Goal: Information Seeking & Learning: Check status

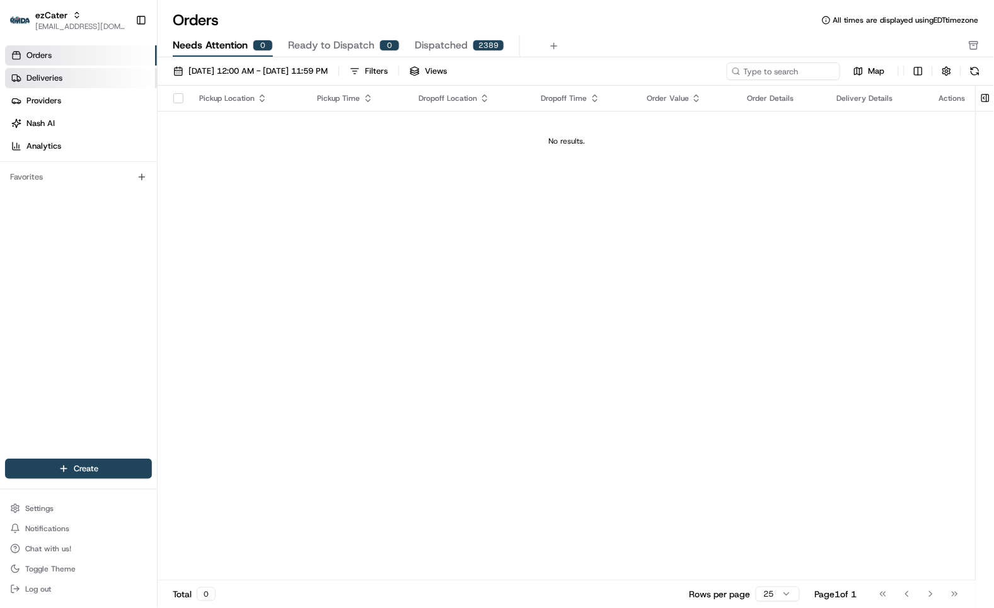
click at [59, 73] on span "Deliveries" at bounding box center [44, 77] width 36 height 11
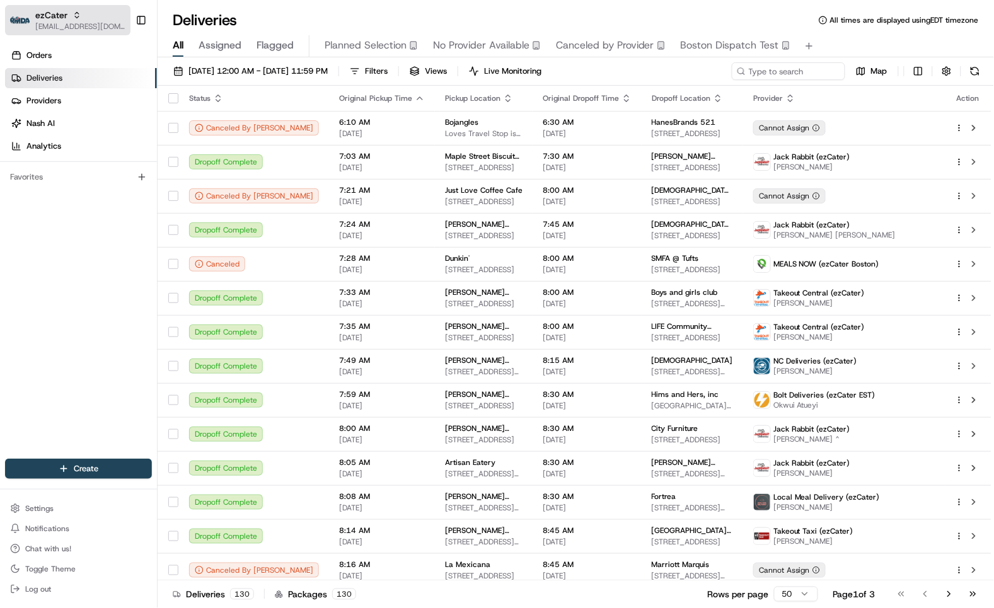
drag, startPoint x: 79, startPoint y: 14, endPoint x: 127, endPoint y: 25, distance: 49.1
click at [79, 14] on icon "button" at bounding box center [76, 15] width 9 height 9
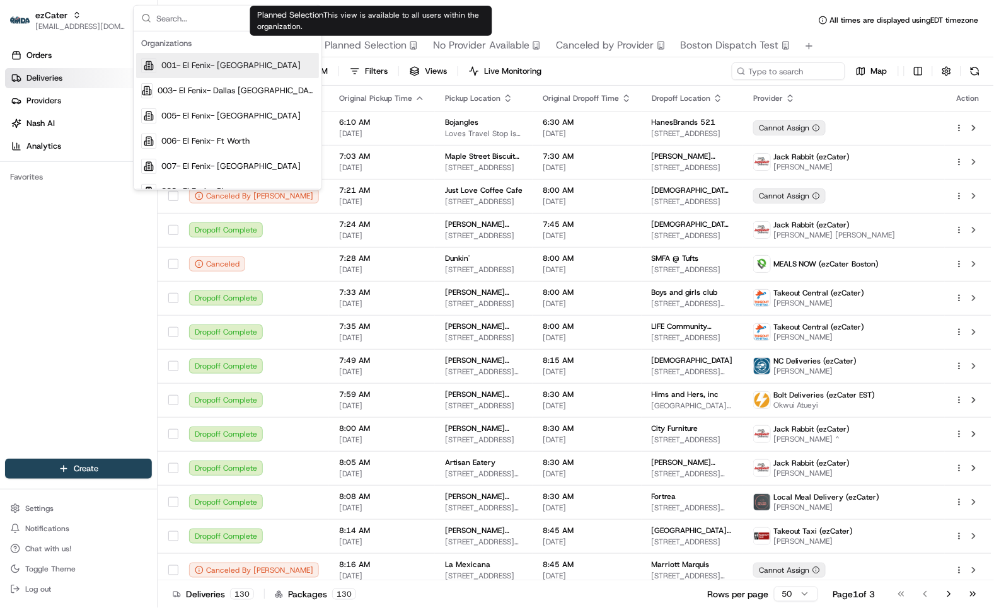
click at [219, 20] on input "text" at bounding box center [235, 18] width 158 height 25
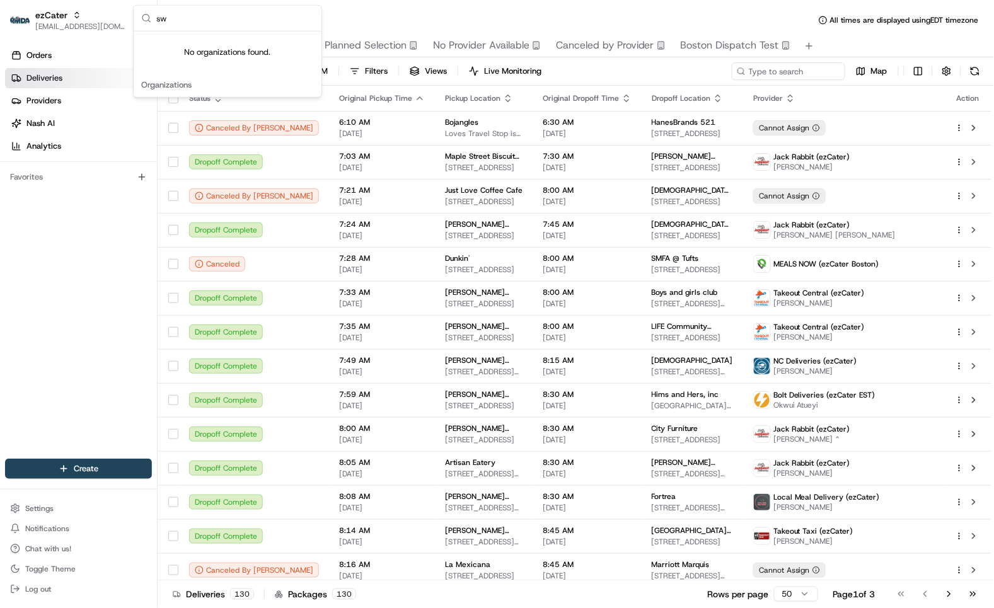
type input "s"
type input "chowly"
click at [187, 86] on span "Chowly" at bounding box center [175, 90] width 28 height 11
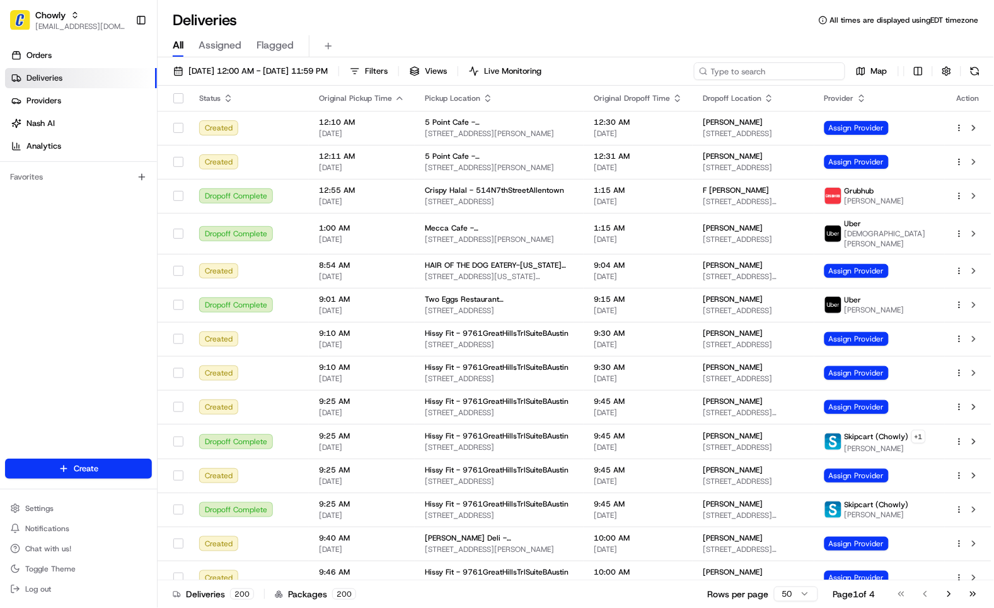
click at [773, 70] on input at bounding box center [769, 71] width 151 height 18
paste input "Swagat"
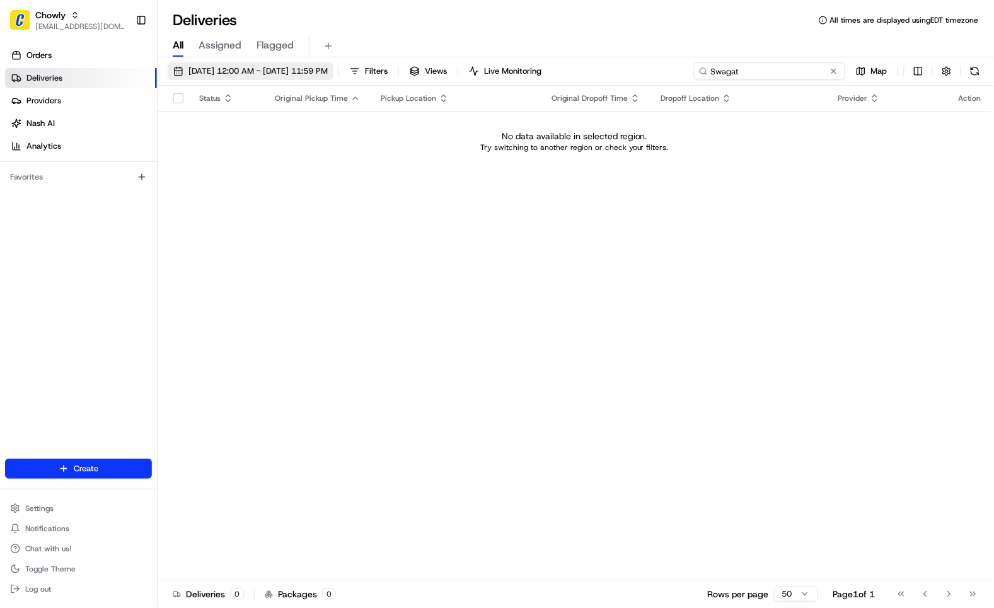
type input "Swagat"
click at [254, 78] on button "[DATE] 12:00 AM - [DATE] 11:59 PM" at bounding box center [251, 71] width 166 height 18
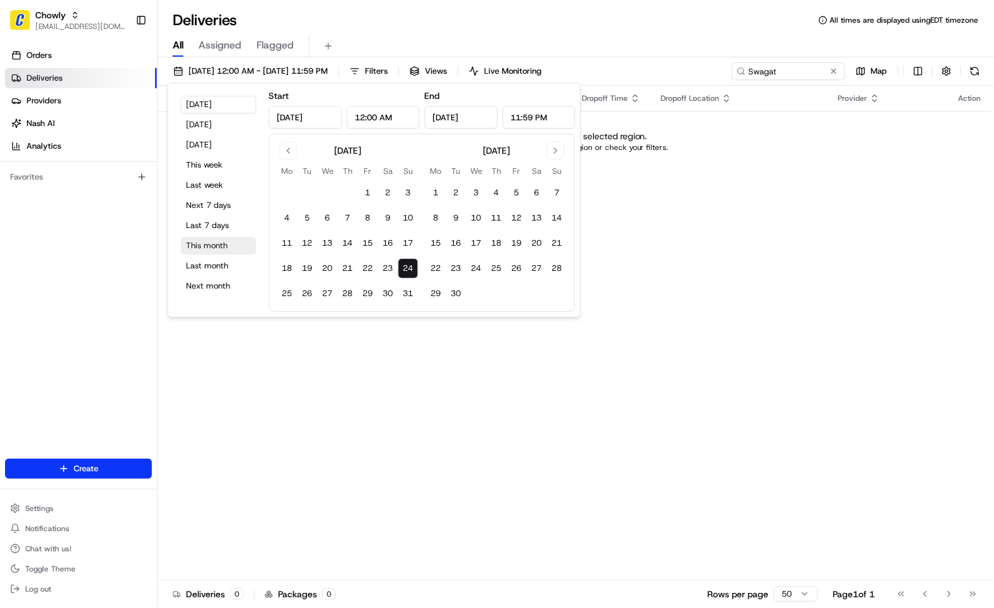
click at [210, 247] on button "This month" at bounding box center [219, 246] width 76 height 18
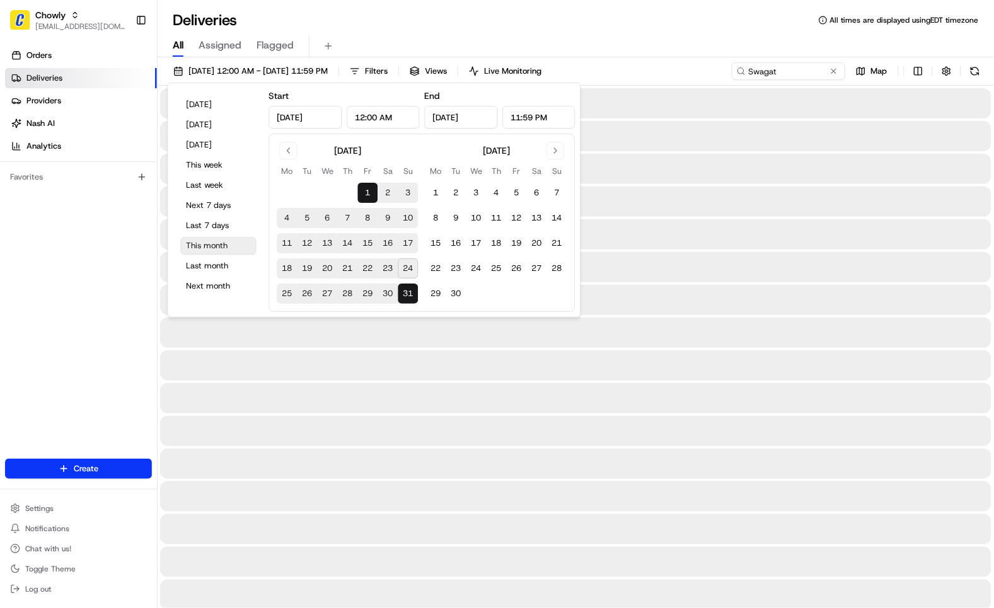
type input "[DATE]"
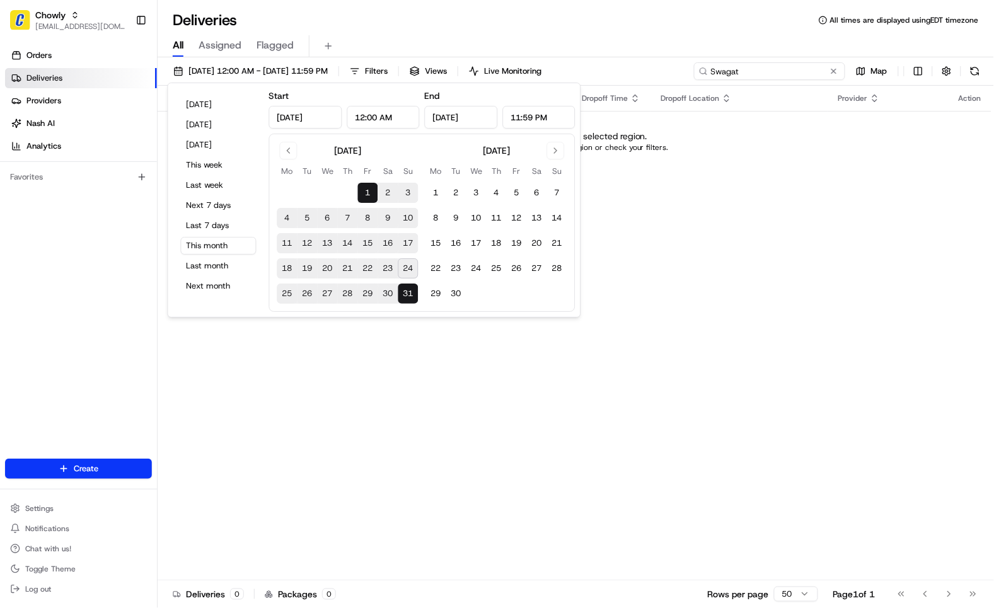
click at [772, 71] on input "Swagat" at bounding box center [769, 71] width 151 height 18
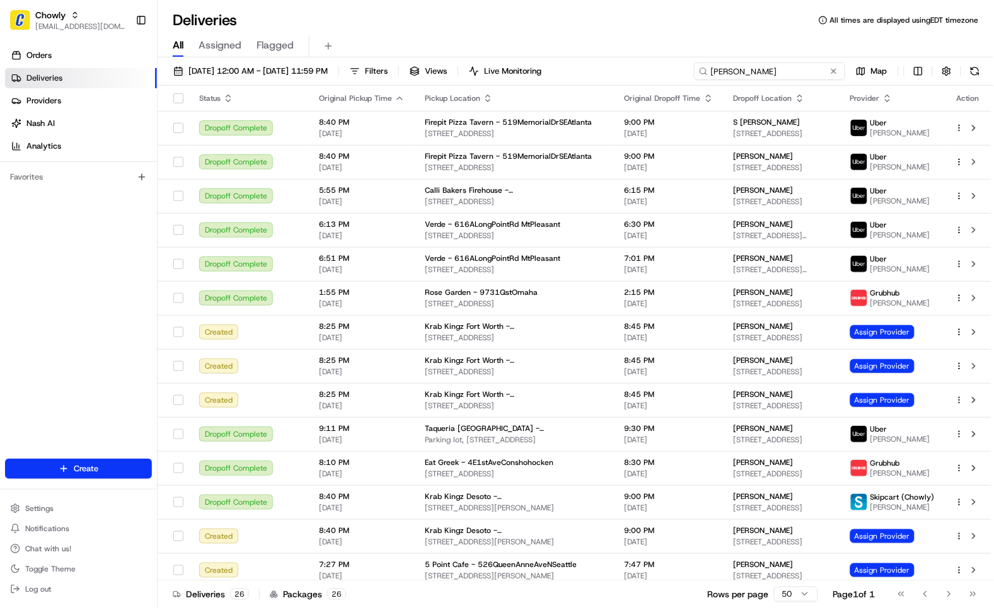
click at [803, 66] on input "edward" at bounding box center [769, 71] width 151 height 18
paste input "331665136"
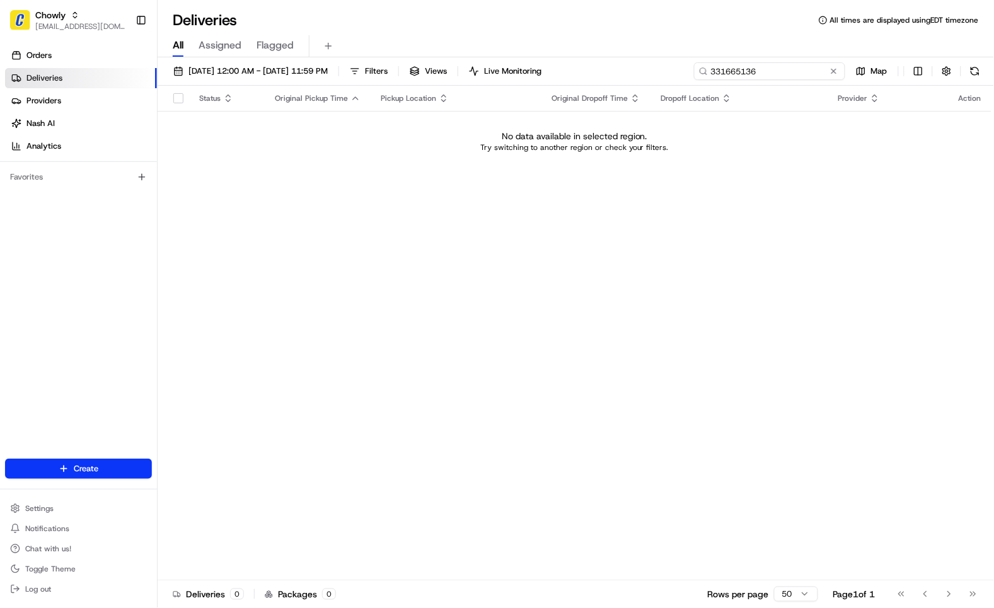
click at [808, 70] on input "331665136" at bounding box center [769, 71] width 151 height 18
click at [786, 72] on input "swagat" at bounding box center [769, 71] width 151 height 18
click at [779, 74] on input "swagat" at bounding box center [769, 71] width 151 height 18
click at [780, 74] on input "swagat" at bounding box center [769, 71] width 151 height 18
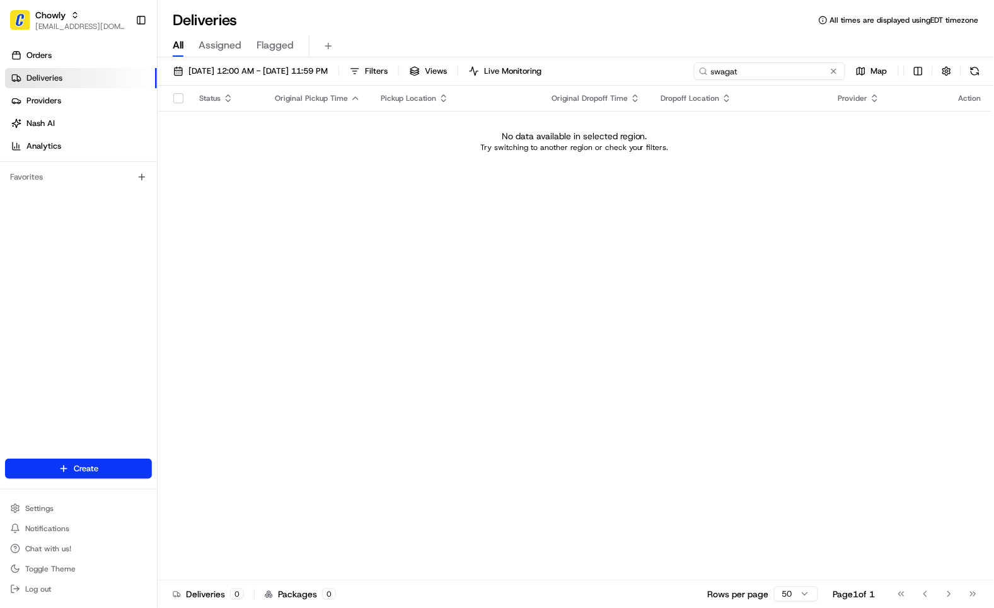
click at [780, 74] on input "swagat" at bounding box center [769, 71] width 151 height 18
click at [786, 74] on input "swagat" at bounding box center [769, 71] width 151 height 18
click at [805, 72] on input "swagat" at bounding box center [769, 71] width 151 height 18
click at [808, 71] on input "swagat" at bounding box center [769, 71] width 151 height 18
click at [788, 70] on input "swagat" at bounding box center [769, 71] width 151 height 18
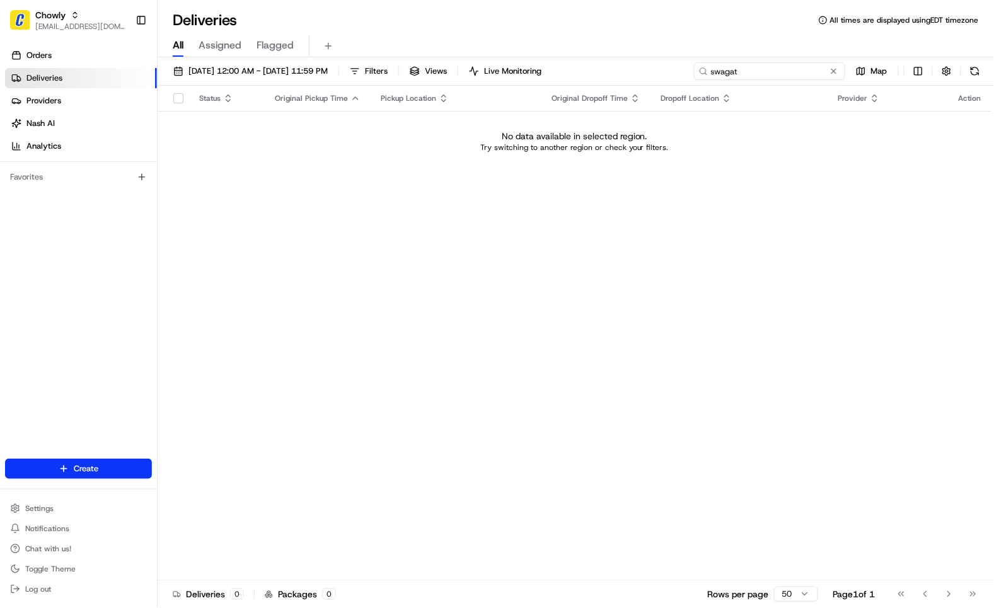
click at [793, 74] on input "swagat" at bounding box center [769, 71] width 151 height 18
click at [798, 66] on input "swagat" at bounding box center [769, 71] width 151 height 18
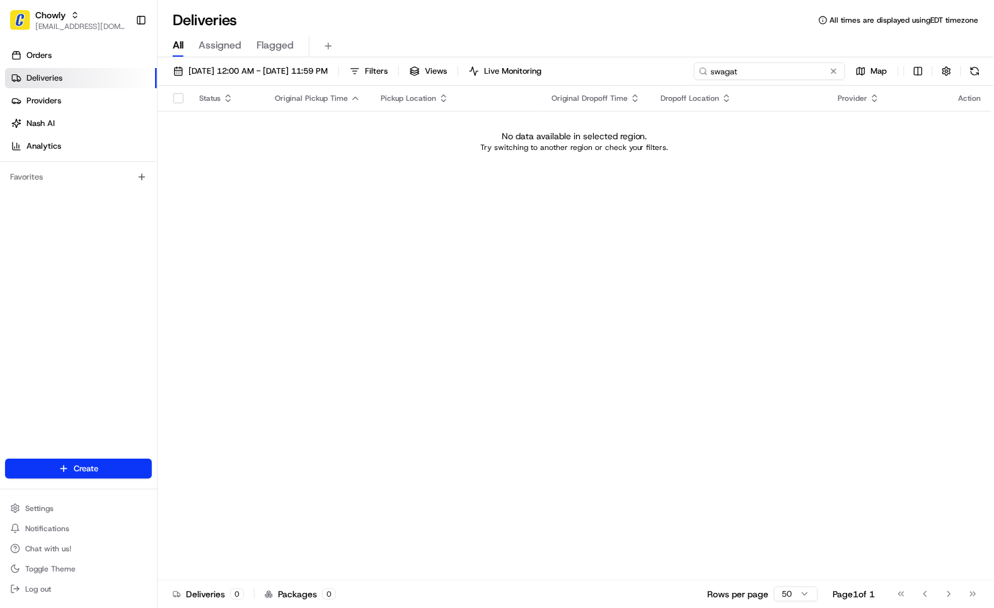
click at [798, 66] on input "swagat" at bounding box center [769, 71] width 151 height 18
paste input "Edward Haber"
type input "Edward Haber"
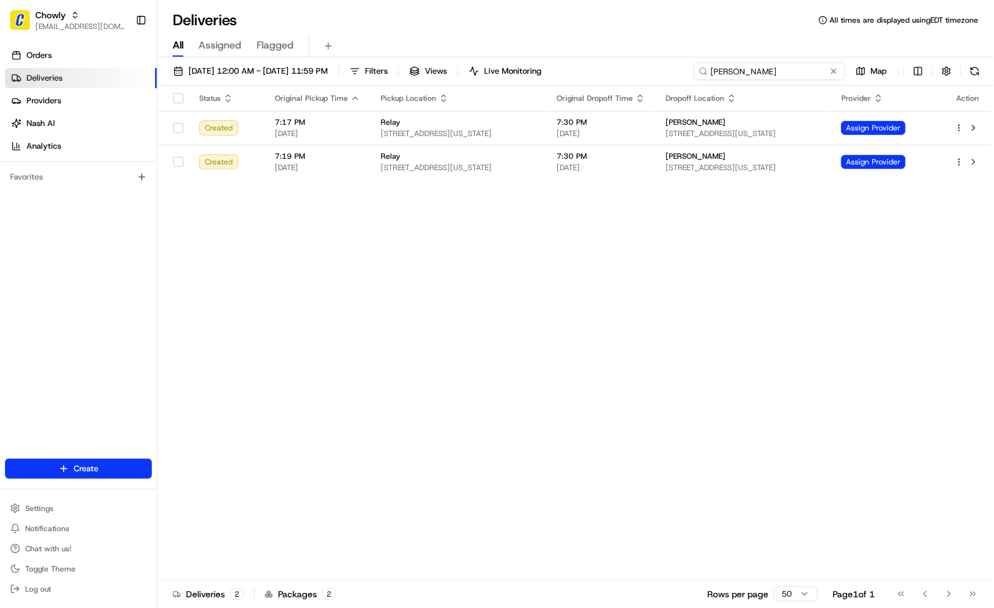
click at [791, 71] on input "Edward Haber" at bounding box center [769, 71] width 151 height 18
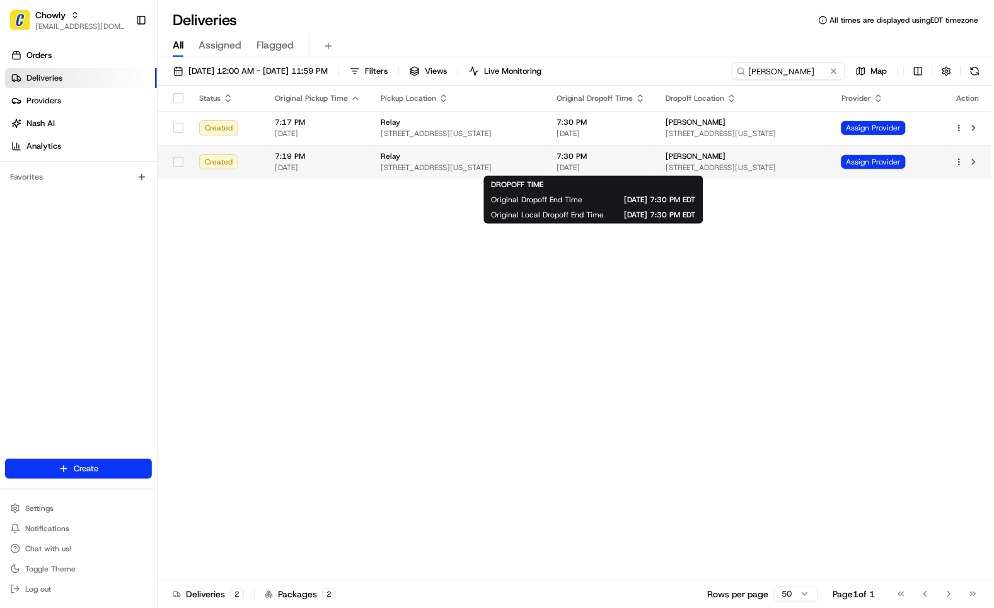
click at [638, 168] on span "[DATE]" at bounding box center [600, 168] width 89 height 10
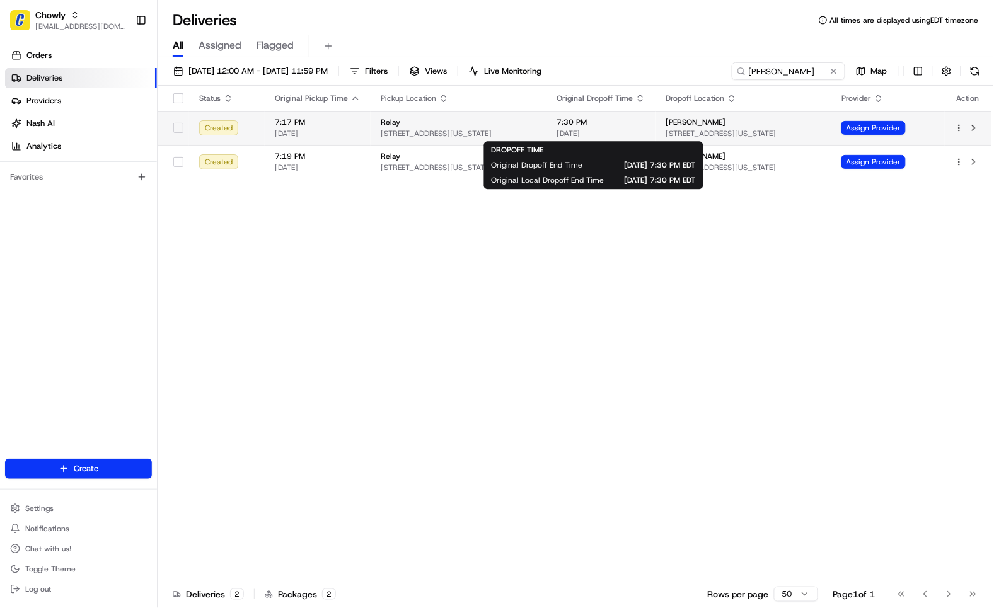
click at [583, 123] on span "7:30 PM" at bounding box center [600, 122] width 89 height 10
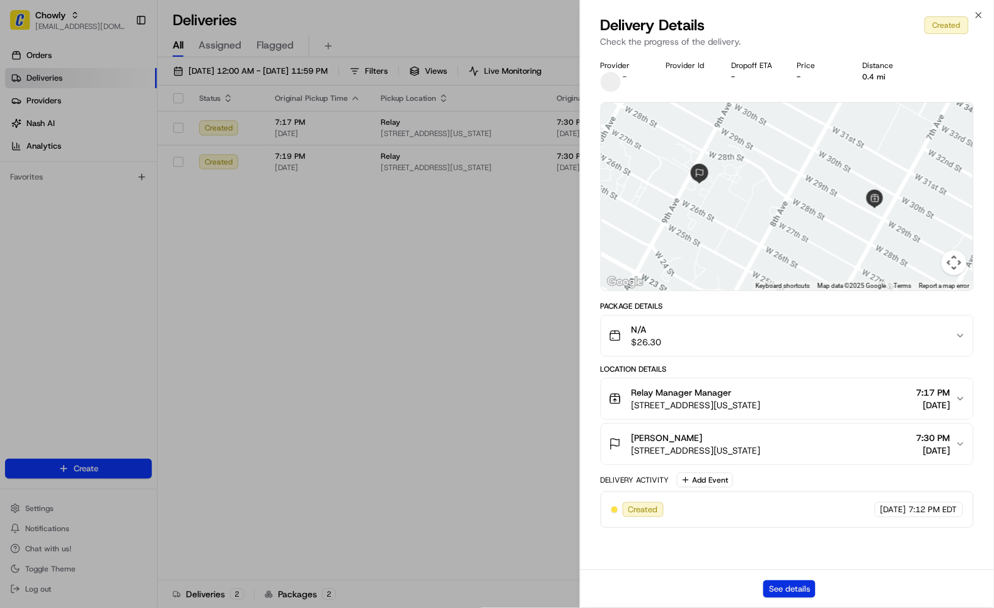
click at [779, 586] on button "See details" at bounding box center [789, 589] width 52 height 18
drag, startPoint x: 414, startPoint y: 166, endPoint x: 422, endPoint y: 170, distance: 9.0
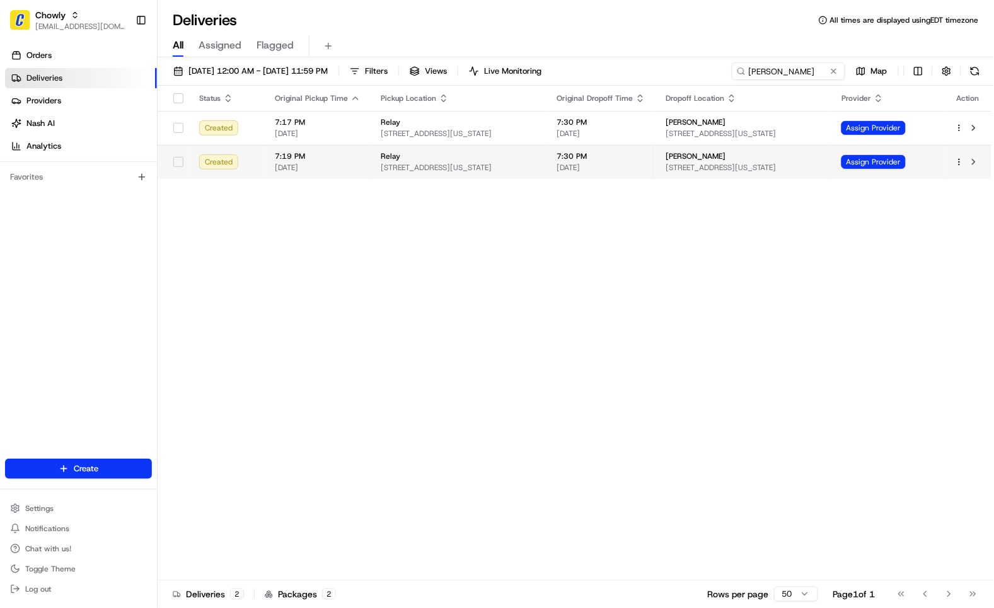
click at [427, 166] on span "[STREET_ADDRESS][US_STATE]" at bounding box center [459, 168] width 156 height 10
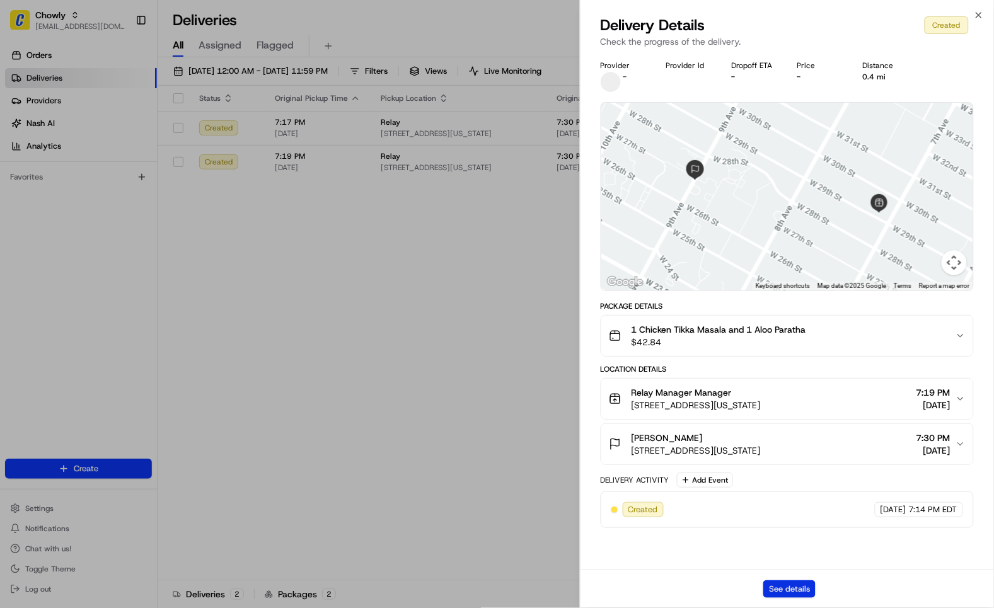
click at [799, 590] on button "See details" at bounding box center [789, 589] width 52 height 18
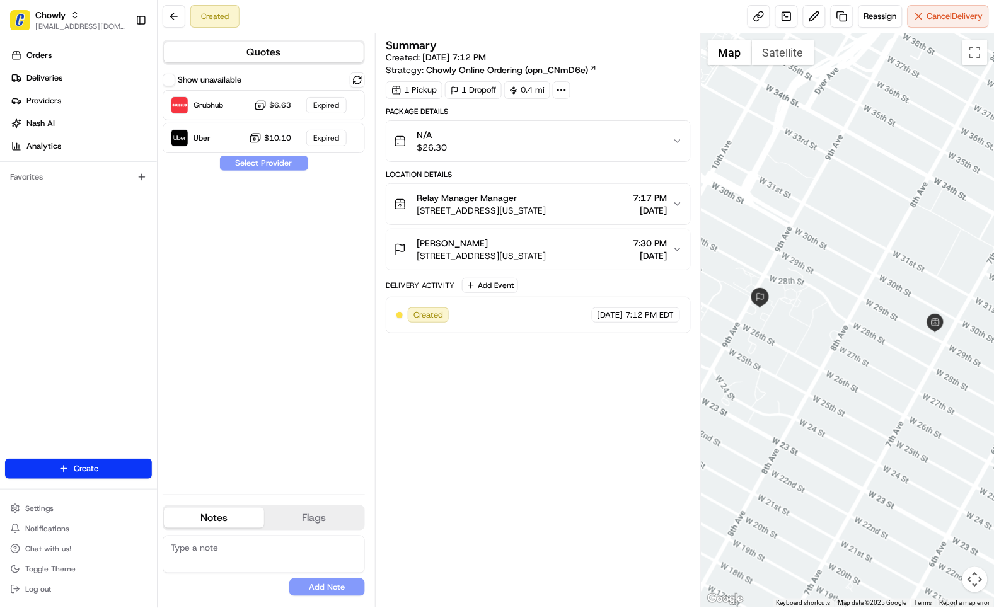
click at [676, 136] on icon "button" at bounding box center [677, 141] width 10 height 10
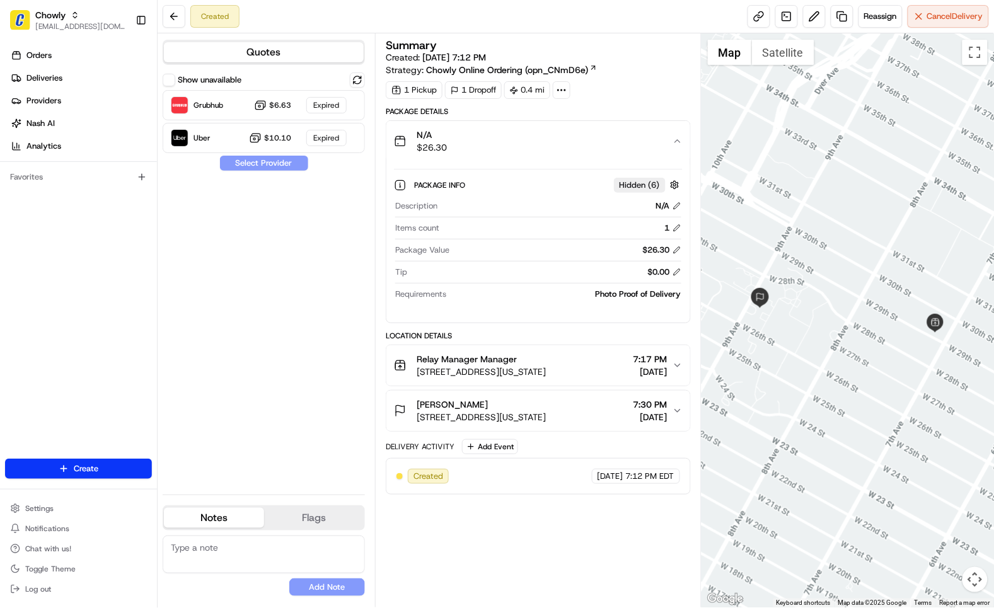
click at [676, 136] on icon "button" at bounding box center [677, 141] width 10 height 10
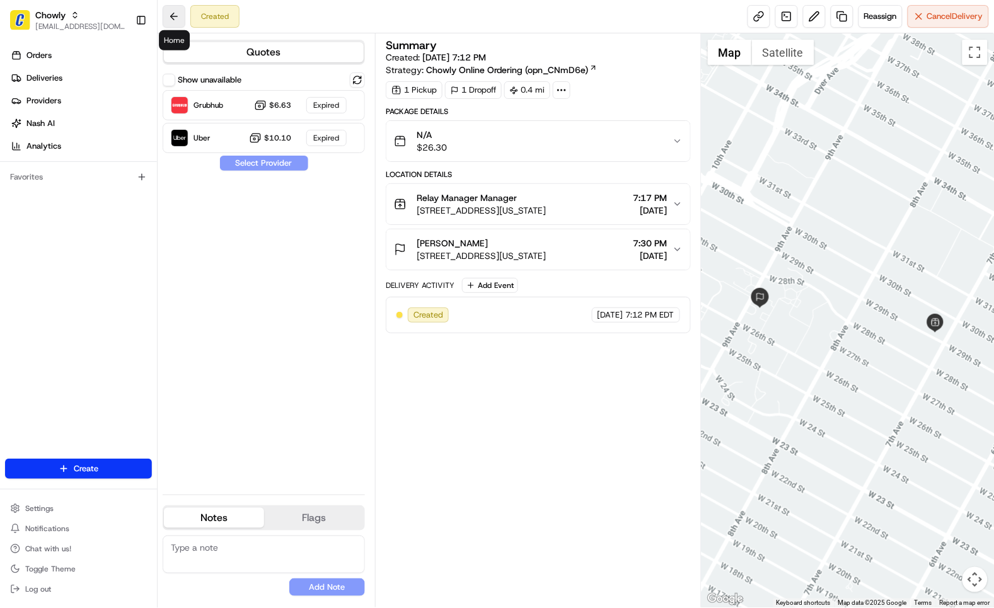
click at [170, 21] on button at bounding box center [174, 16] width 23 height 23
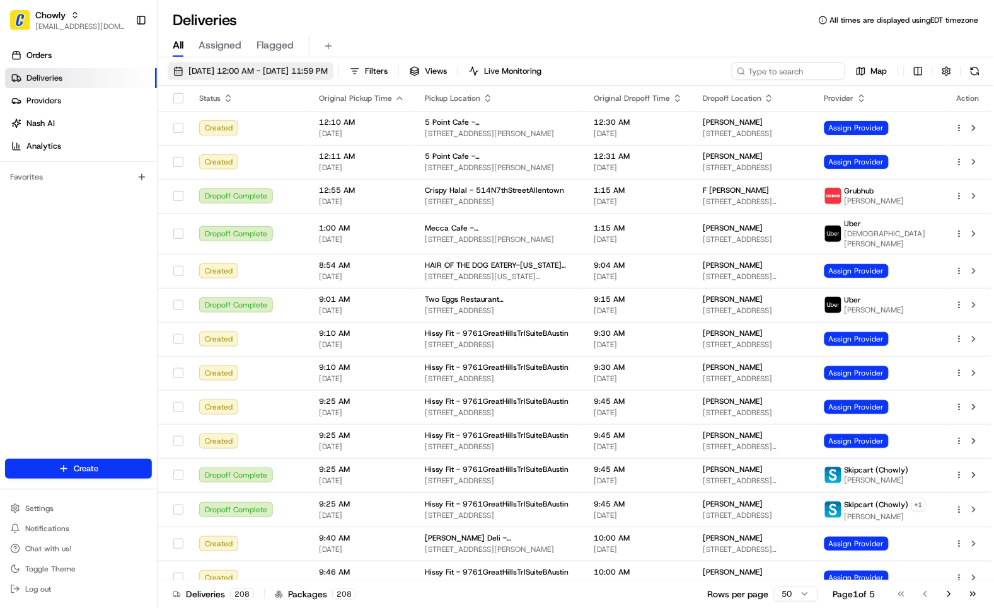
click at [241, 74] on span "[DATE] 12:00 AM - [DATE] 11:59 PM" at bounding box center [257, 71] width 139 height 11
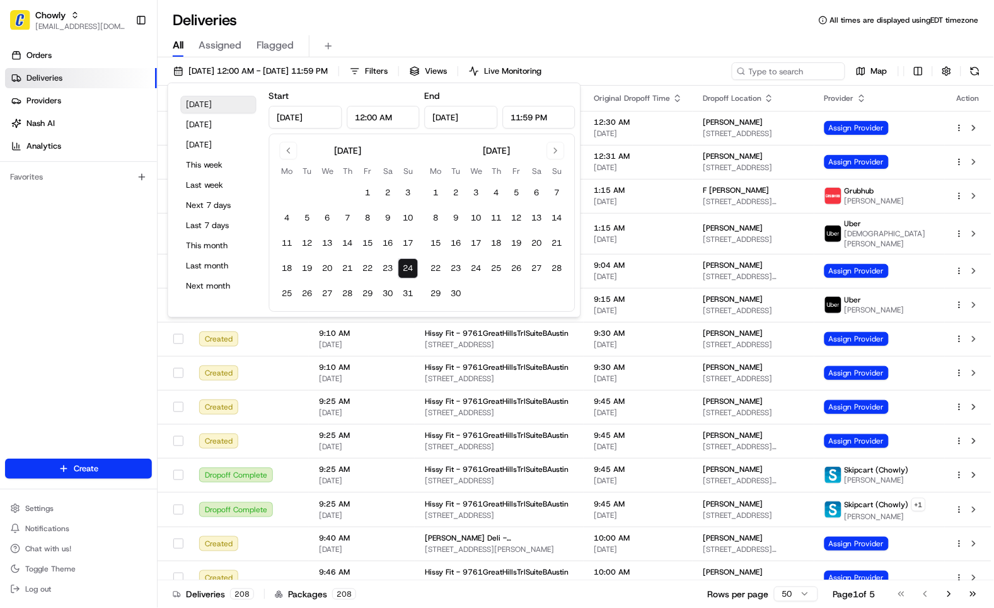
click at [212, 100] on button "[DATE]" at bounding box center [219, 105] width 76 height 18
click at [117, 348] on div "Orders Deliveries Providers Nash AI Analytics Favorites" at bounding box center [78, 253] width 157 height 426
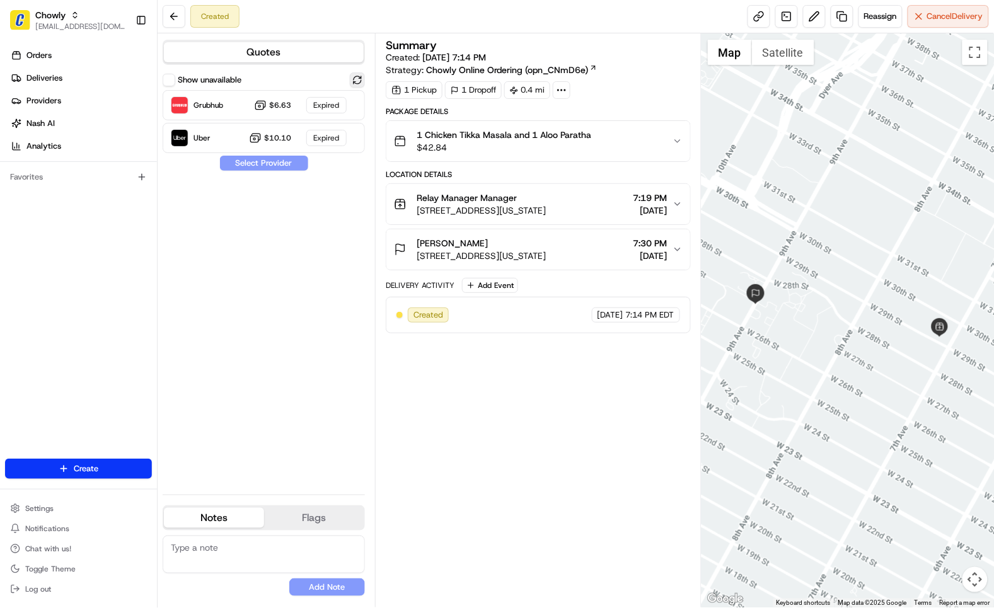
click at [359, 81] on button at bounding box center [357, 79] width 15 height 15
click at [328, 134] on div at bounding box center [326, 137] width 15 height 15
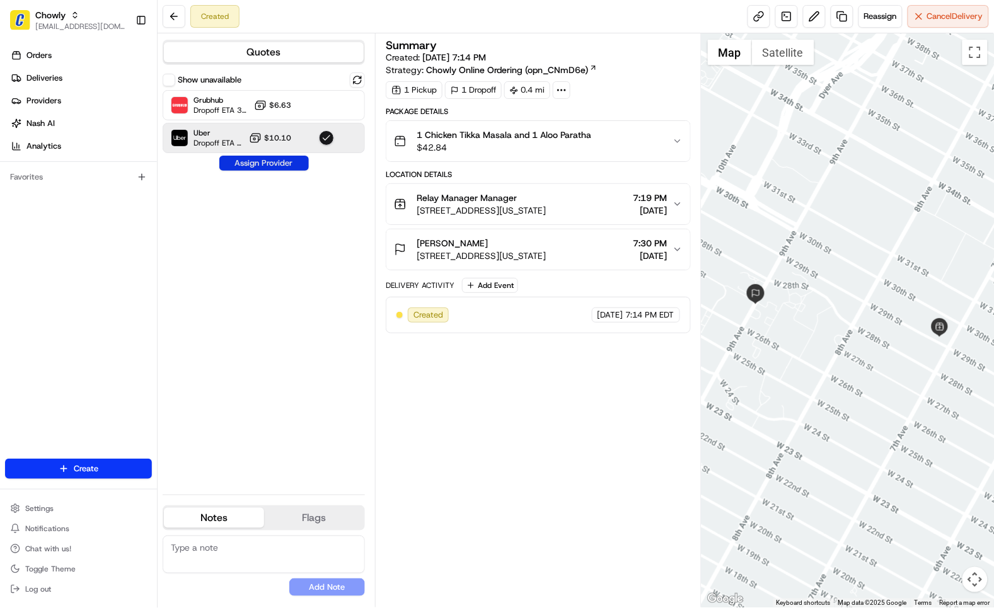
click at [277, 164] on button "Assign Provider" at bounding box center [263, 163] width 89 height 15
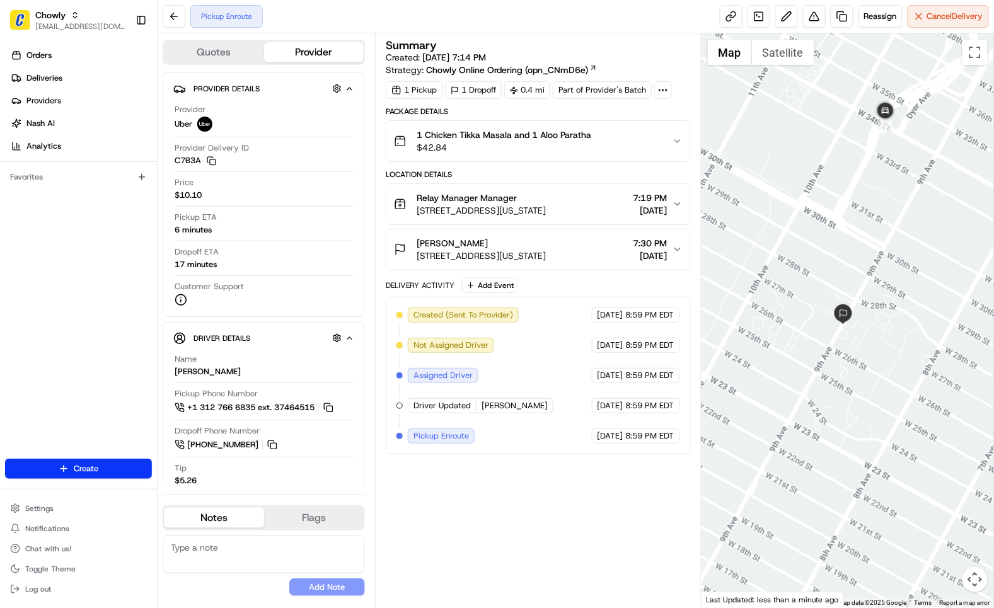
drag, startPoint x: 812, startPoint y: 391, endPoint x: 899, endPoint y: 410, distance: 89.6
click at [899, 410] on div at bounding box center [847, 320] width 292 height 574
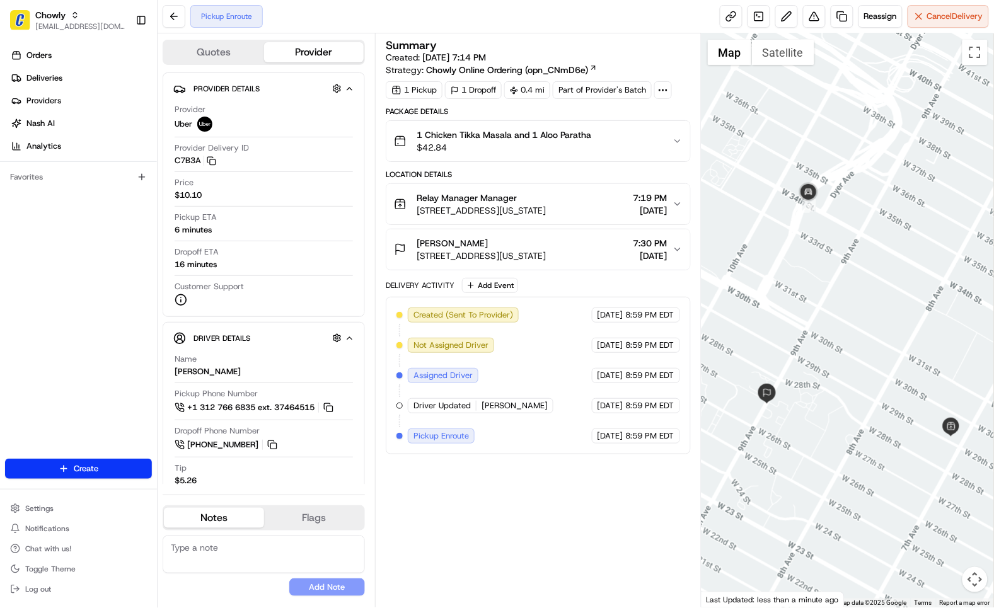
drag, startPoint x: 924, startPoint y: 376, endPoint x: 847, endPoint y: 456, distance: 111.4
click at [847, 456] on div at bounding box center [847, 320] width 292 height 574
click at [519, 502] on div "Summary Created: [DATE] 7:14 PM Strategy: Chowly Online Ordering (opn_CNmD6e) 1…" at bounding box center [538, 320] width 305 height 561
click at [675, 205] on icon "button" at bounding box center [677, 204] width 10 height 10
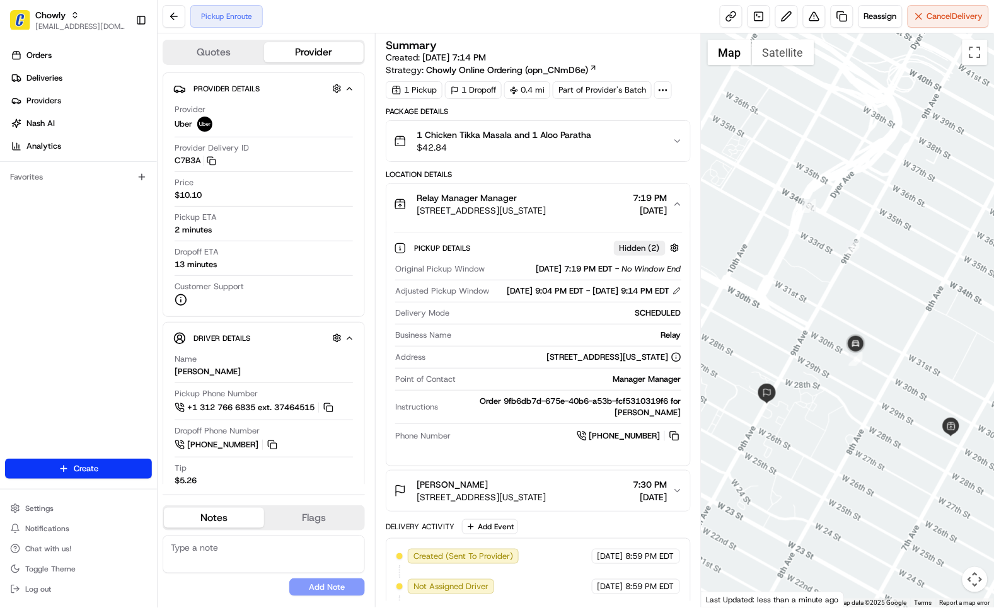
click at [680, 203] on icon "button" at bounding box center [677, 204] width 10 height 10
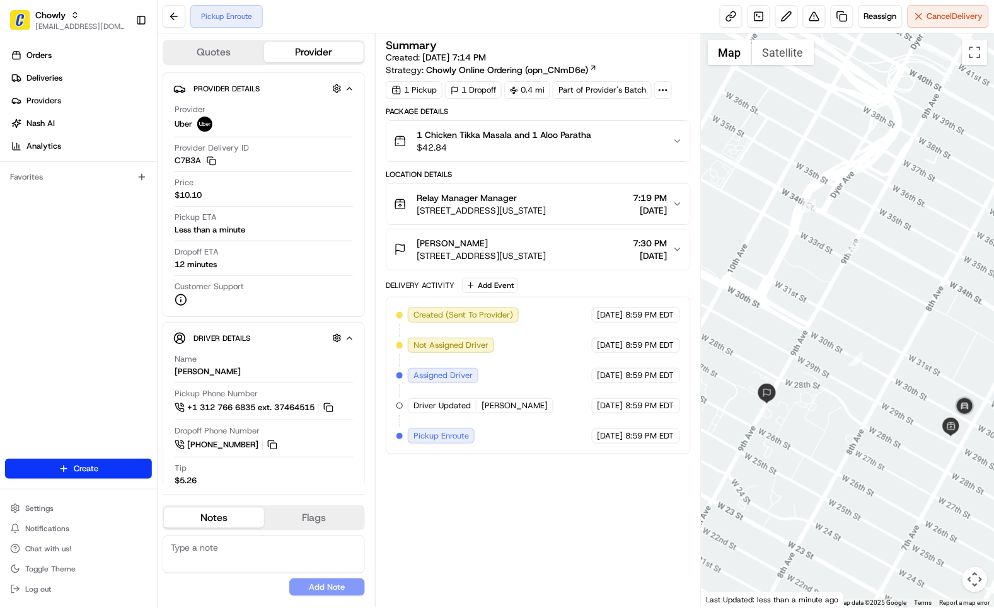
click at [633, 515] on div "Summary Created: [DATE] 7:14 PM Strategy: Chowly Online Ordering (opn_CNmD6e) 1…" at bounding box center [538, 320] width 305 height 561
drag, startPoint x: 481, startPoint y: 440, endPoint x: 425, endPoint y: 441, distance: 56.1
click at [425, 441] on div "Created (Sent To Provider) Uber [DATE] 8:59 PM EDT Not Assigned Driver Uber [DA…" at bounding box center [538, 375] width 284 height 136
drag, startPoint x: 528, startPoint y: 477, endPoint x: 575, endPoint y: 481, distance: 47.4
click at [529, 478] on div "Summary Created: [DATE] 7:14 PM Strategy: Chowly Online Ordering (opn_CNmD6e) 1…" at bounding box center [538, 320] width 305 height 561
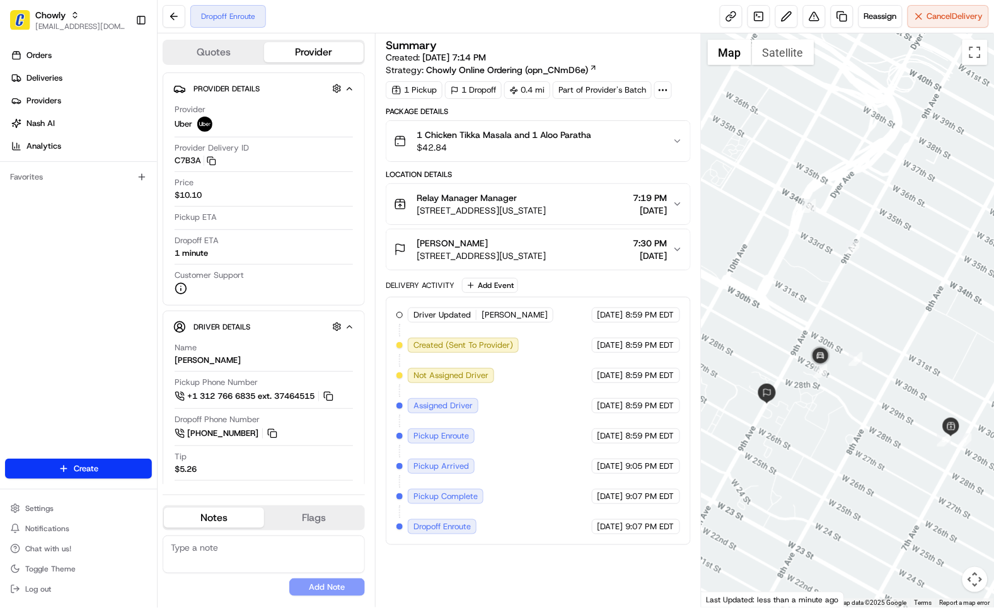
click at [600, 106] on div "Package Details" at bounding box center [538, 111] width 305 height 10
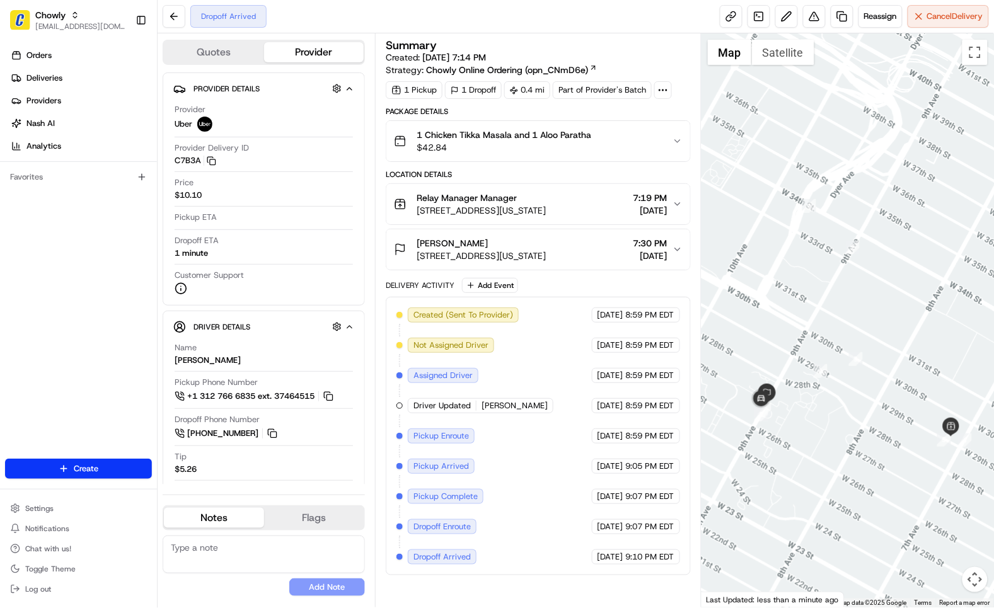
click at [463, 14] on div "Dropoff Arrived Reassign Cancel Delivery" at bounding box center [576, 16] width 836 height 33
click at [378, 309] on div "Summary Created: [DATE] 7:14 PM Strategy: Chowly Online Ordering (opn_CNmD6e) 1…" at bounding box center [538, 320] width 326 height 574
click at [654, 144] on img "button" at bounding box center [659, 141] width 18 height 18
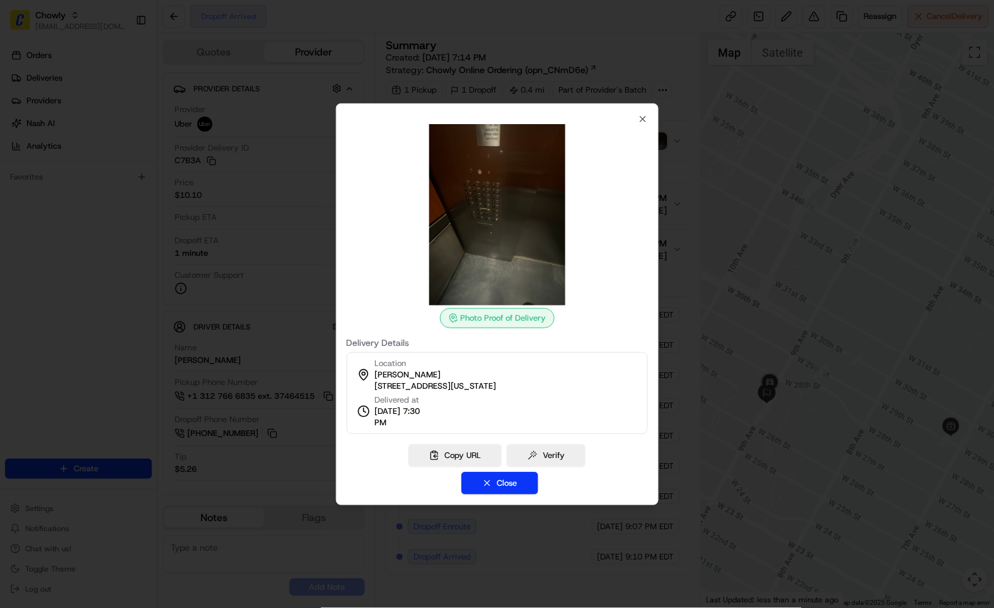
click at [702, 223] on div at bounding box center [497, 304] width 994 height 608
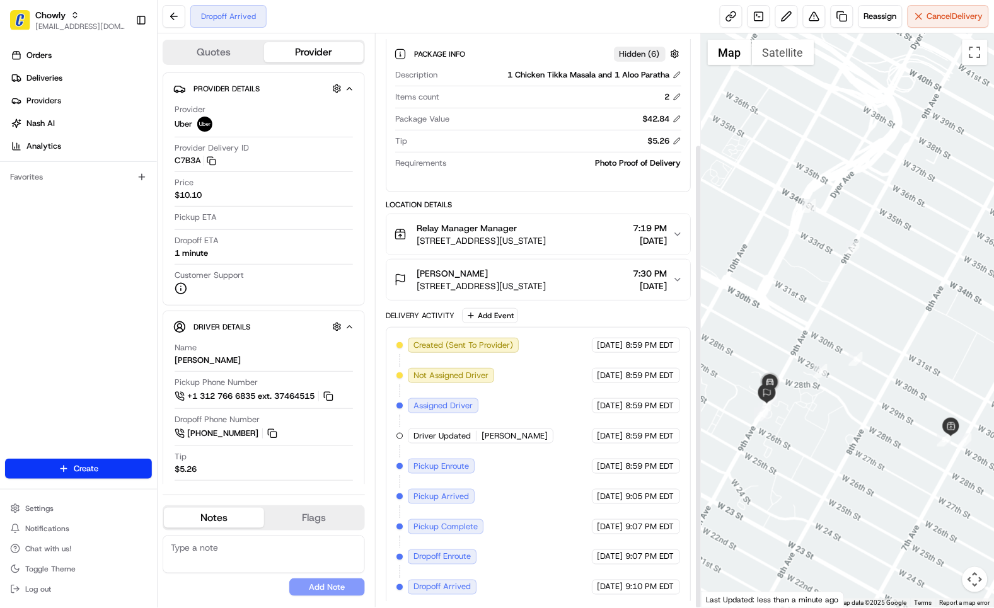
scroll to position [137, 0]
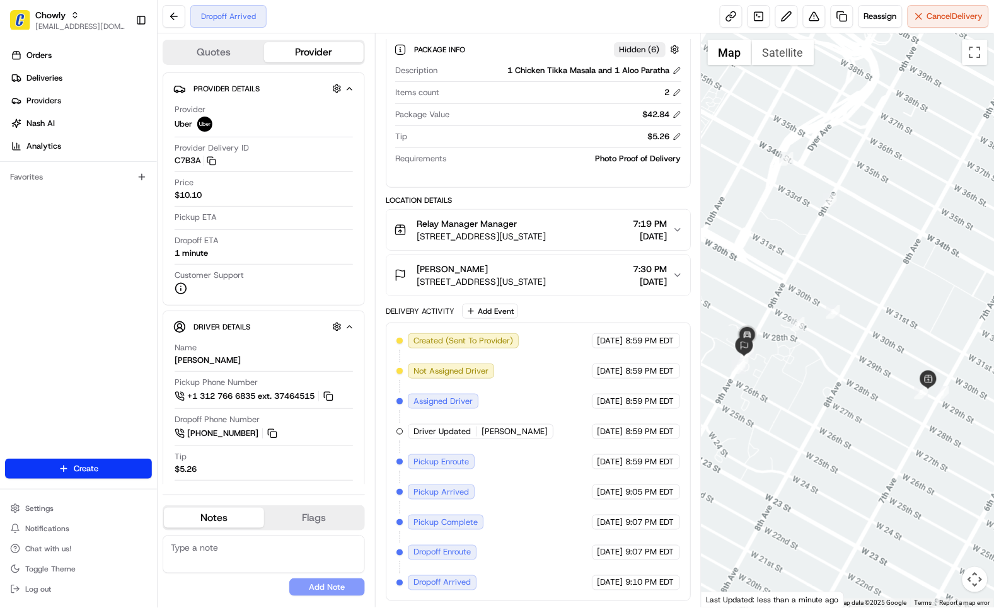
drag, startPoint x: 853, startPoint y: 493, endPoint x: 829, endPoint y: 442, distance: 56.9
click at [829, 442] on div at bounding box center [847, 320] width 292 height 574
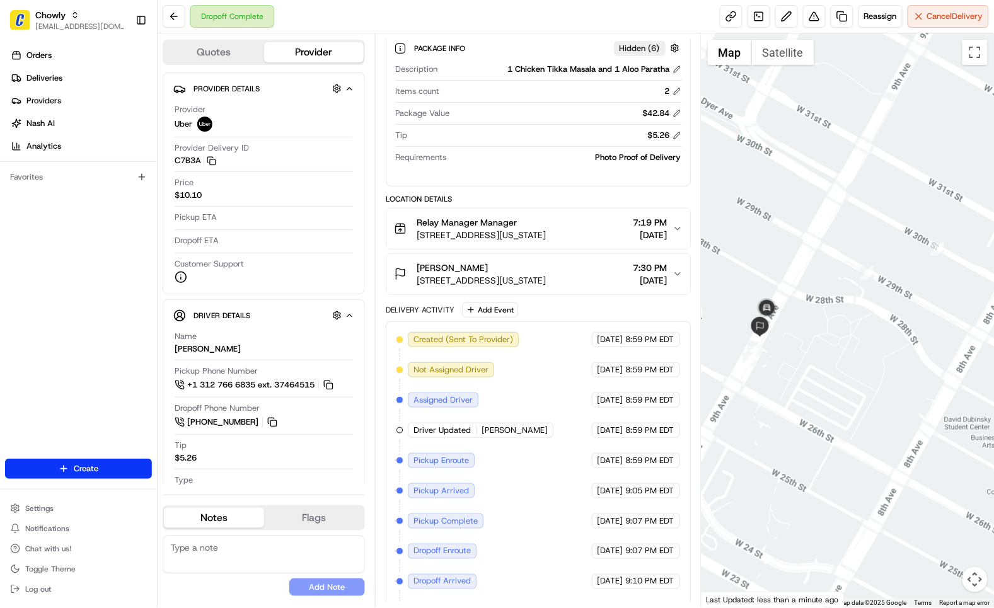
drag, startPoint x: 619, startPoint y: 518, endPoint x: 613, endPoint y: 479, distance: 39.5
click at [613, 479] on div "Created (Sent To Provider) Uber [DATE] 8:59 PM EDT Not Assigned Driver Uber [DA…" at bounding box center [538, 475] width 284 height 287
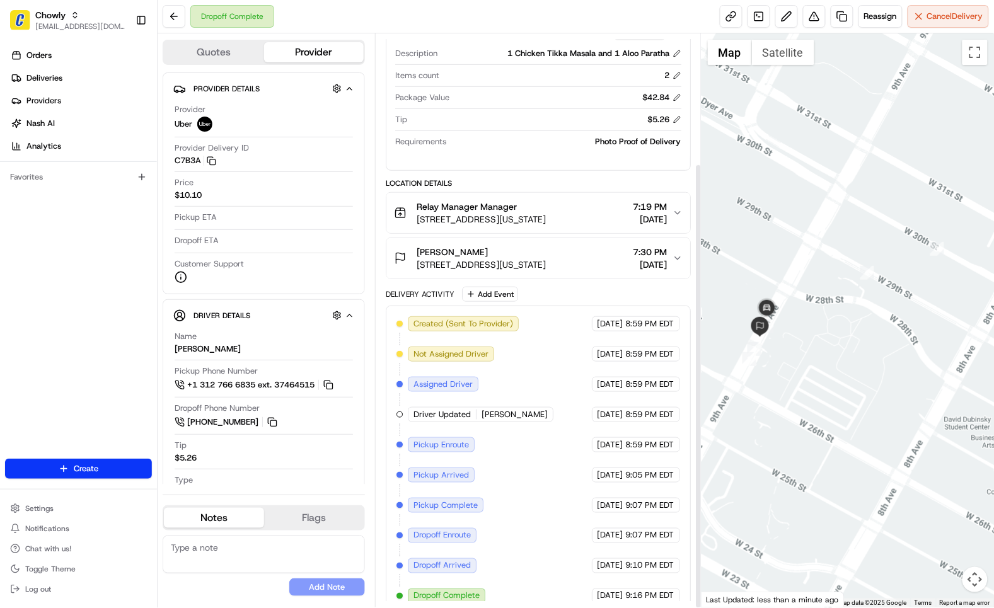
scroll to position [167, 0]
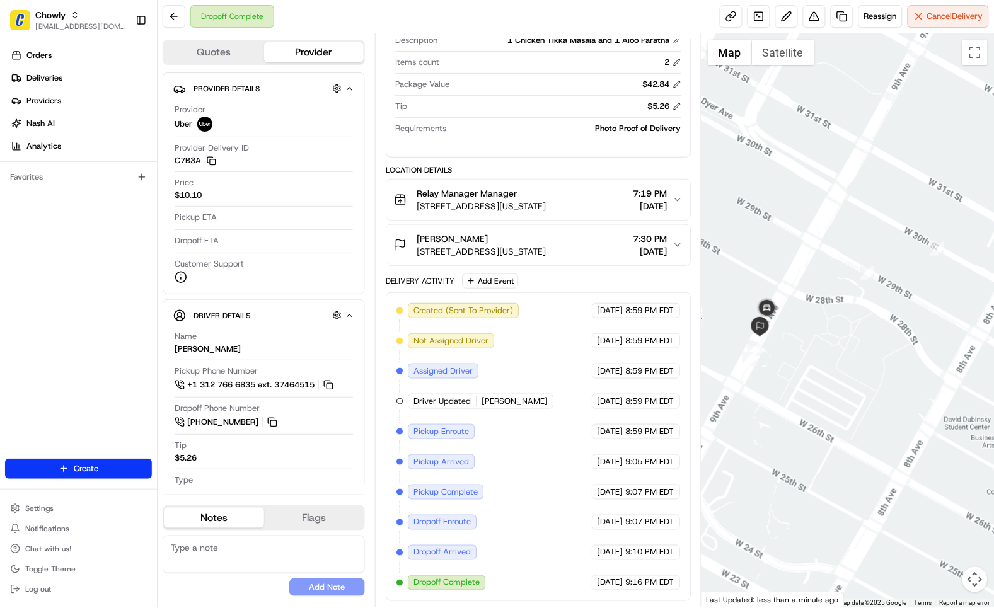
click at [784, 217] on div at bounding box center [847, 320] width 292 height 574
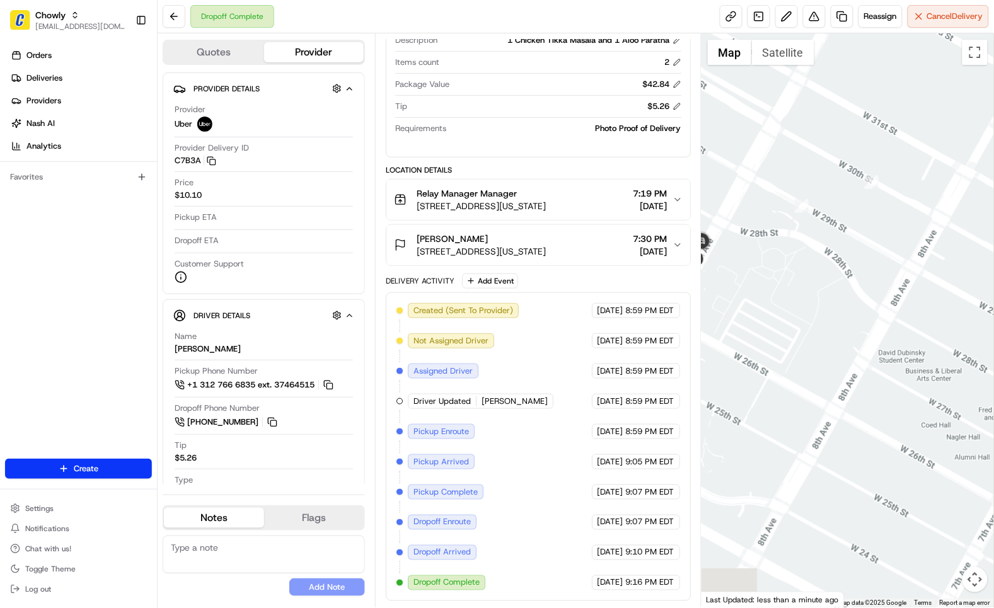
drag, startPoint x: 889, startPoint y: 399, endPoint x: 822, endPoint y: 330, distance: 96.3
click at [822, 330] on div at bounding box center [847, 320] width 292 height 574
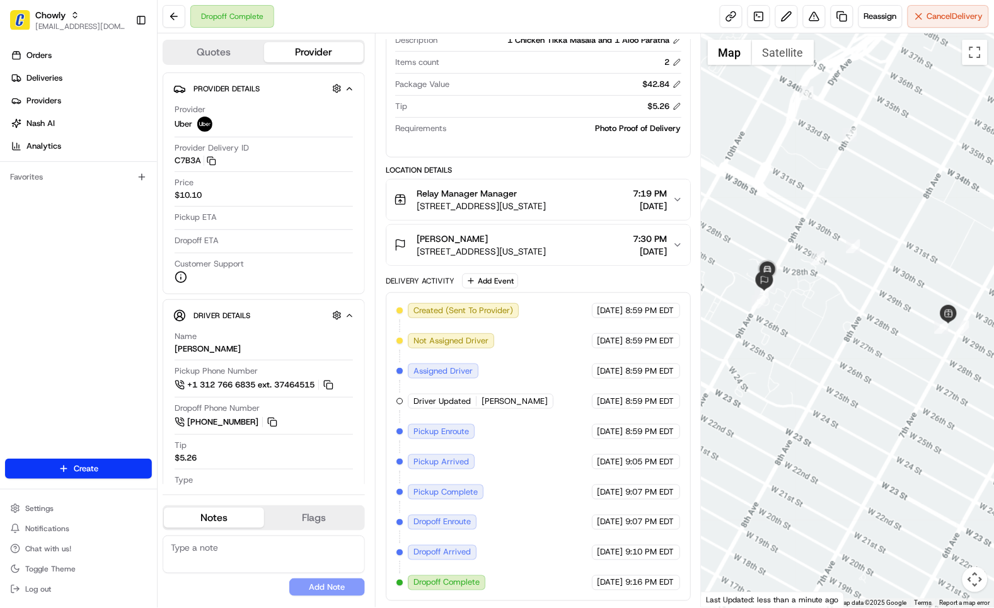
drag, startPoint x: 895, startPoint y: 394, endPoint x: 871, endPoint y: 370, distance: 34.8
click at [871, 370] on div at bounding box center [847, 320] width 292 height 574
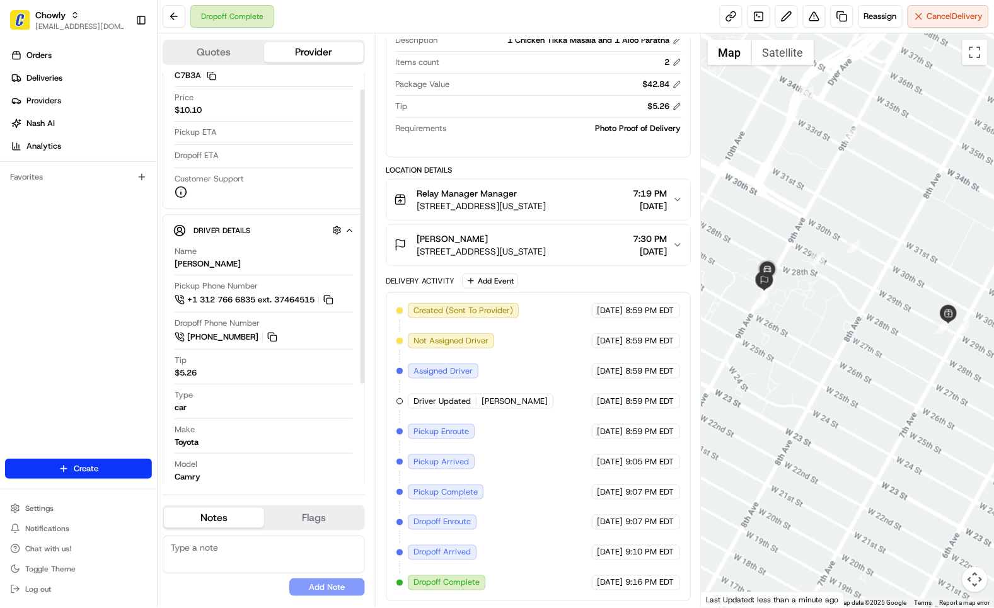
scroll to position [166, 0]
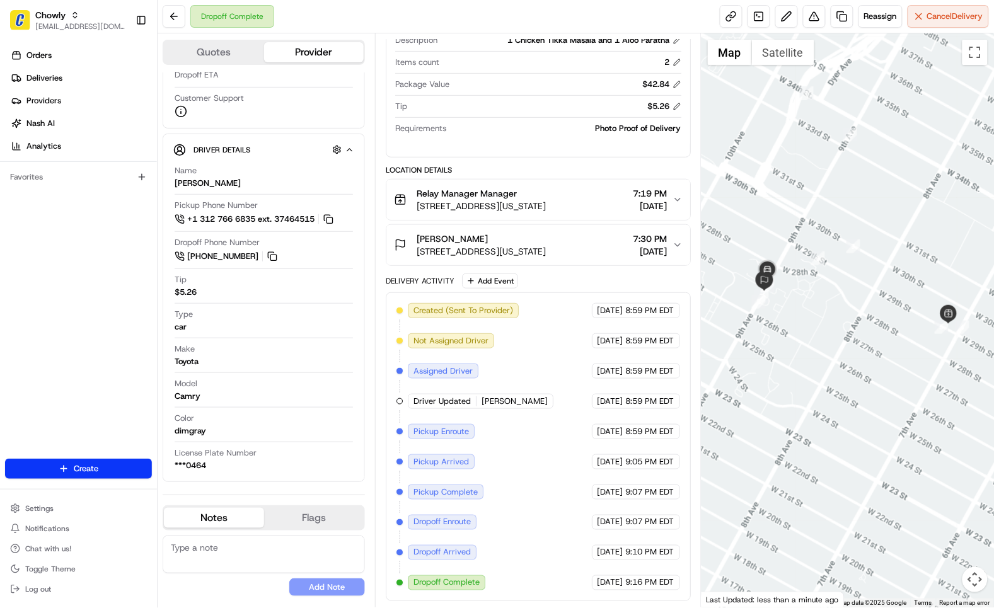
click at [217, 558] on textarea at bounding box center [264, 555] width 202 height 38
paste textarea "Caller Details: Merchant Reason for call: No one pickup the order. The merchant…"
type textarea "Caller Details: Merchant Reason for call: No one pickup the order. The merchant…"
click at [306, 587] on button "Add Note" at bounding box center [327, 587] width 76 height 18
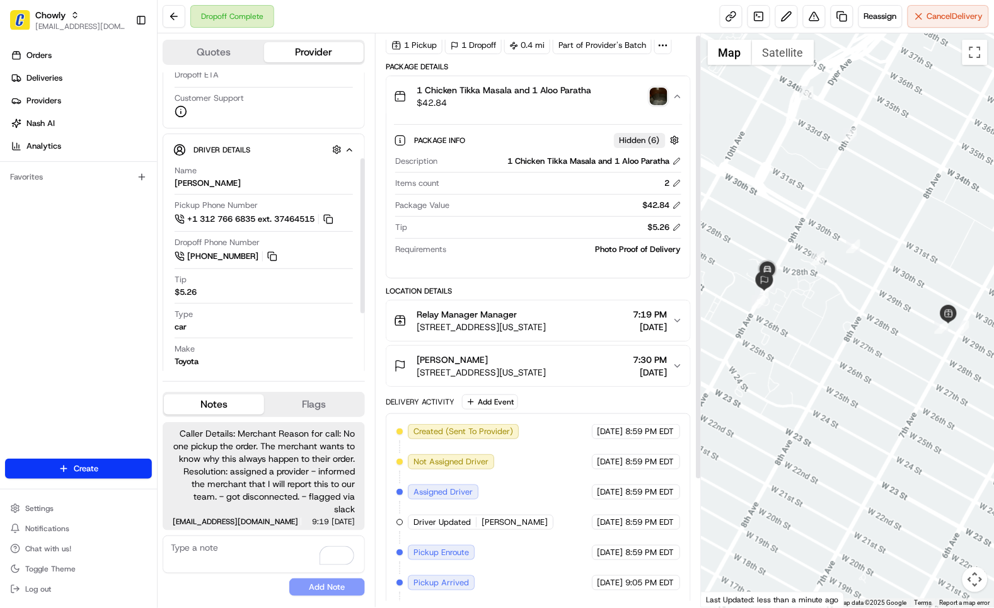
scroll to position [0, 0]
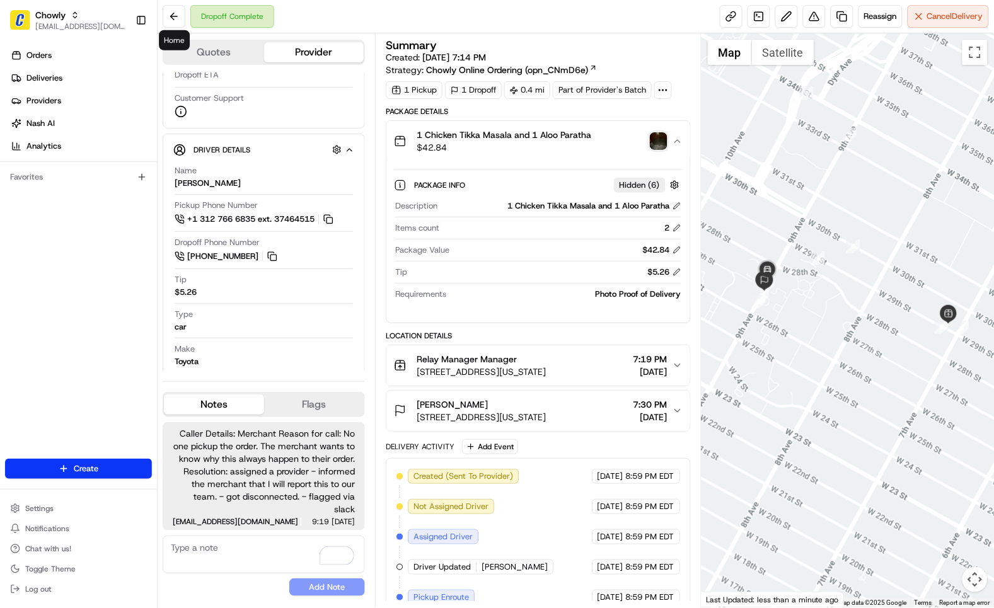
drag, startPoint x: 180, startPoint y: 8, endPoint x: 71, endPoint y: 447, distance: 452.5
click at [180, 8] on button at bounding box center [174, 16] width 23 height 23
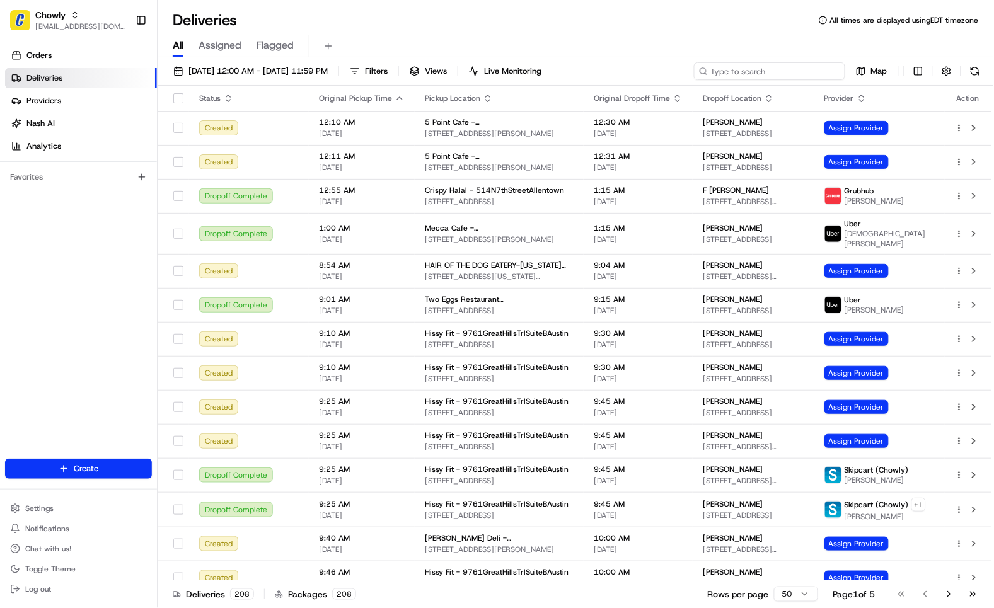
click at [812, 72] on input at bounding box center [769, 71] width 151 height 18
type input "[PERSON_NAME]"
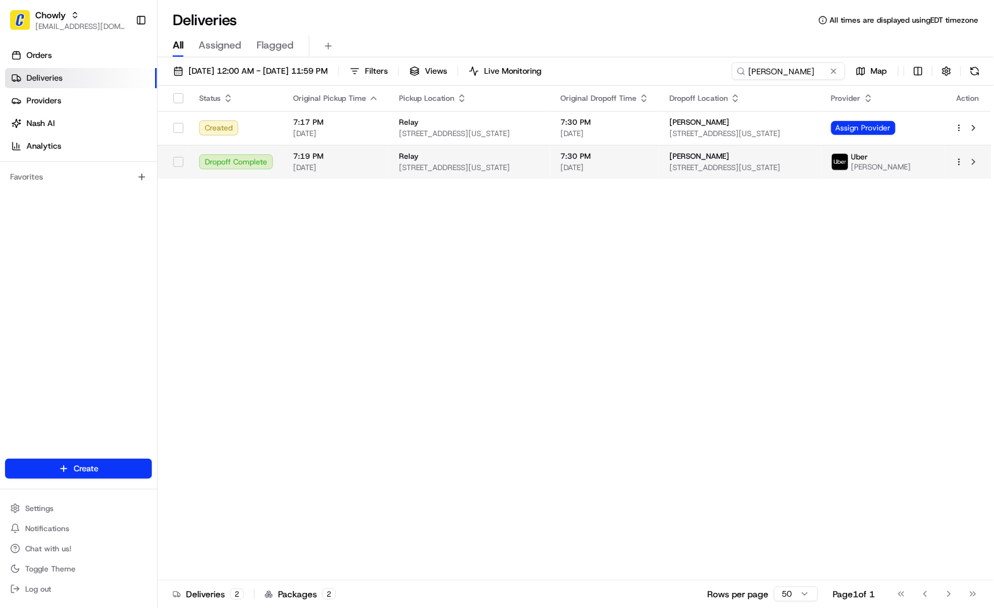
click at [412, 164] on span "[STREET_ADDRESS][US_STATE]" at bounding box center [469, 168] width 141 height 10
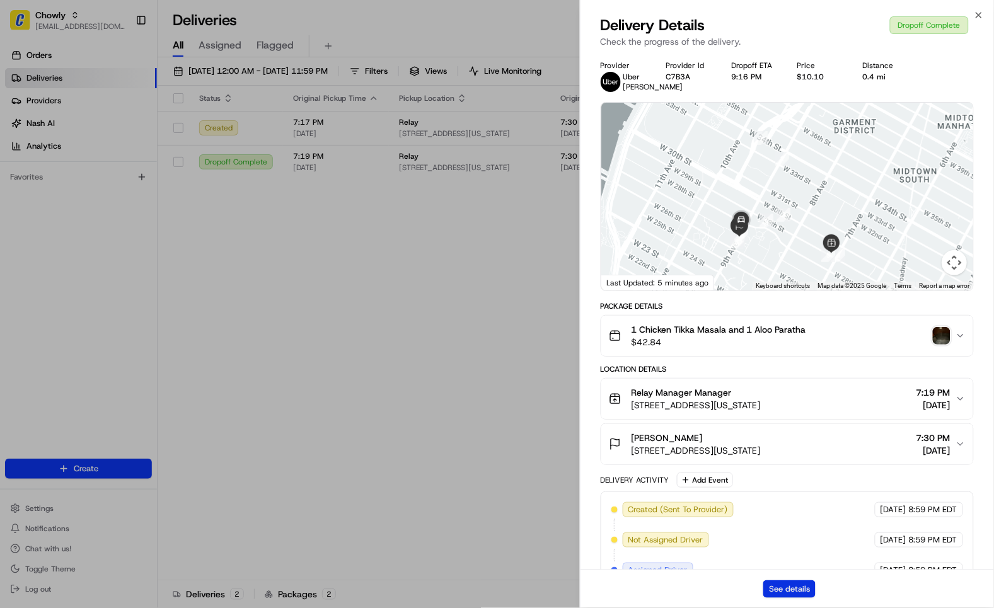
click at [805, 581] on button "See details" at bounding box center [789, 589] width 52 height 18
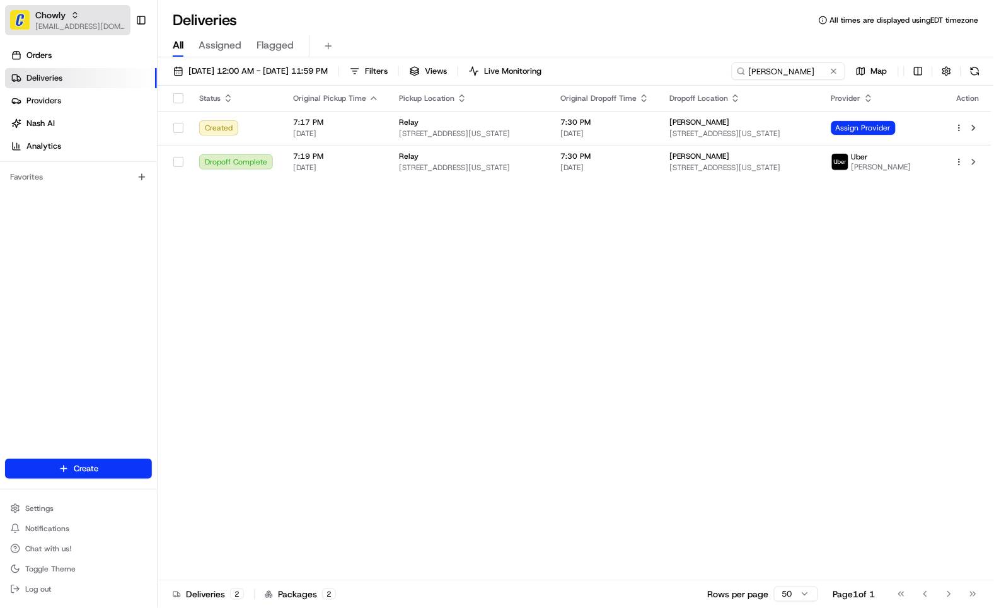
drag, startPoint x: 45, startPoint y: 13, endPoint x: 63, endPoint y: 16, distance: 18.5
click at [45, 13] on span "Chowly" at bounding box center [50, 15] width 30 height 13
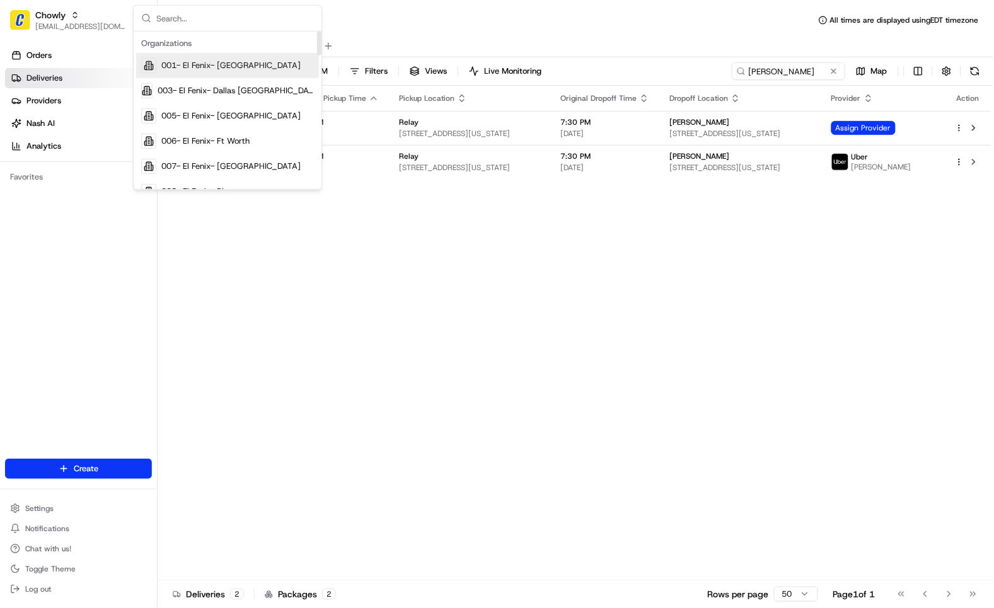
click at [215, 18] on input "text" at bounding box center [235, 18] width 158 height 25
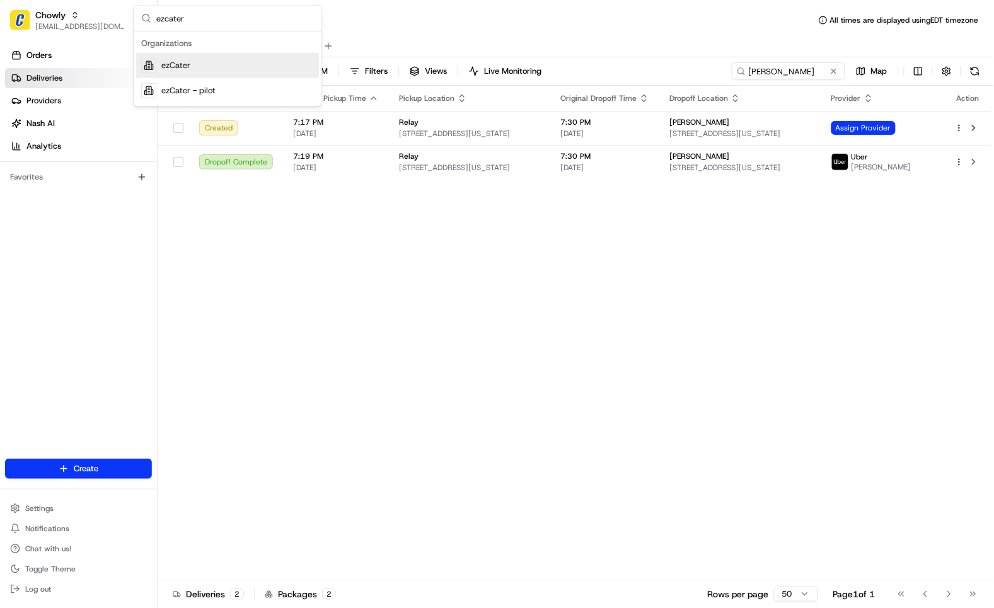
type input "ezcater"
click at [167, 72] on div "ezCater" at bounding box center [227, 65] width 183 height 25
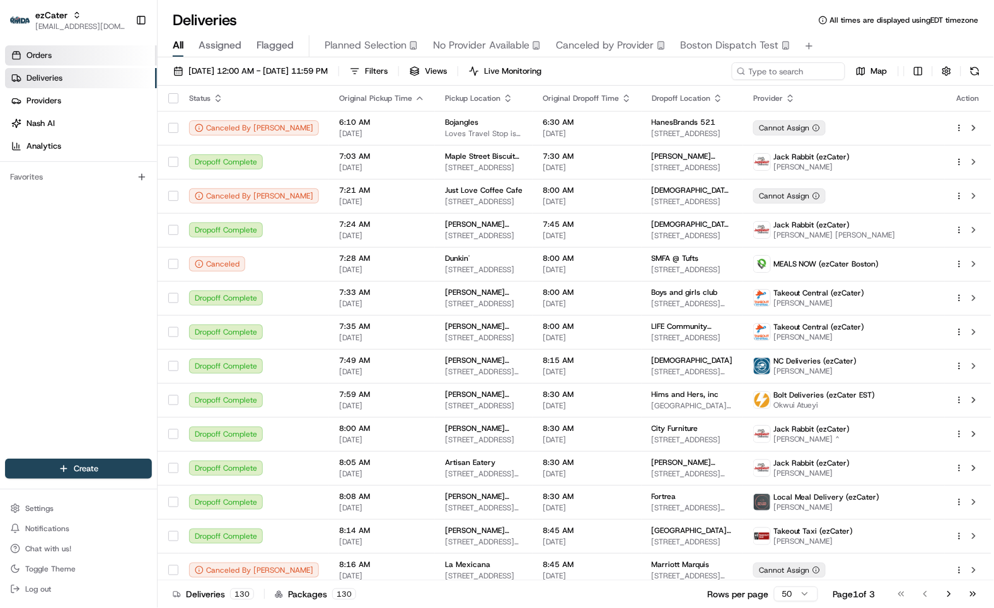
click at [60, 60] on link "Orders" at bounding box center [81, 55] width 152 height 20
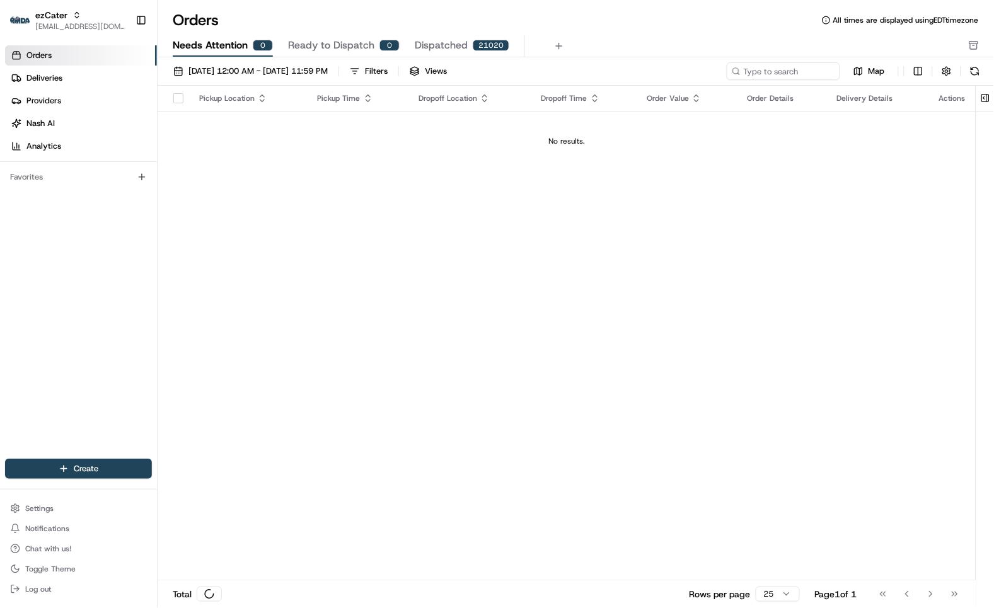
click at [195, 44] on span "Needs Attention" at bounding box center [210, 45] width 75 height 15
click at [218, 74] on span "[DATE] 12:00 AM - [DATE] 11:59 PM" at bounding box center [257, 71] width 139 height 11
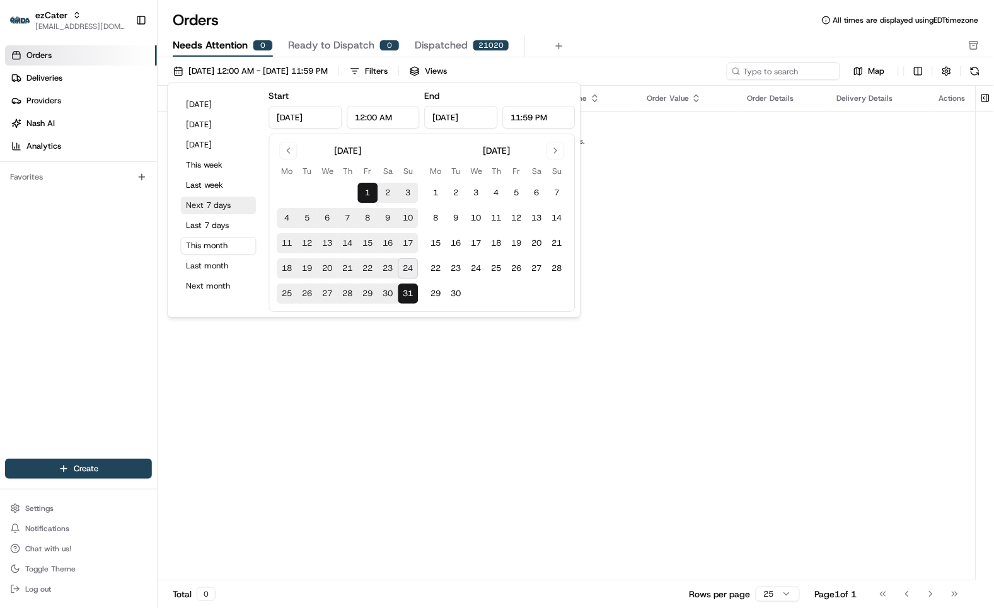
click at [209, 202] on button "Next 7 days" at bounding box center [219, 206] width 76 height 18
type input "[DATE]"
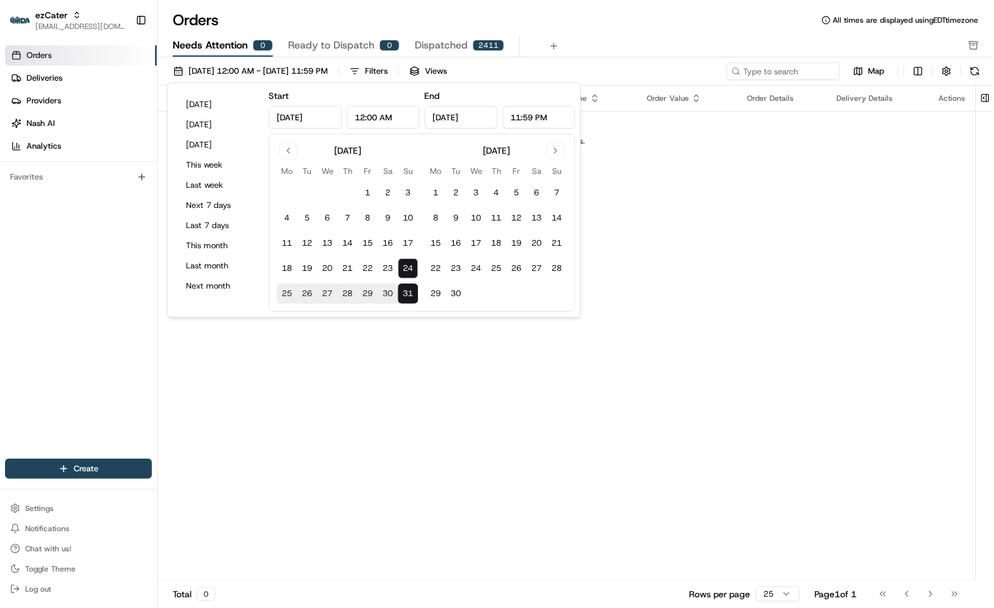
click at [740, 293] on div "Pickup Location Pickup Time Dropoff Location Dropoff Time Order Value Order Det…" at bounding box center [567, 333] width 818 height 495
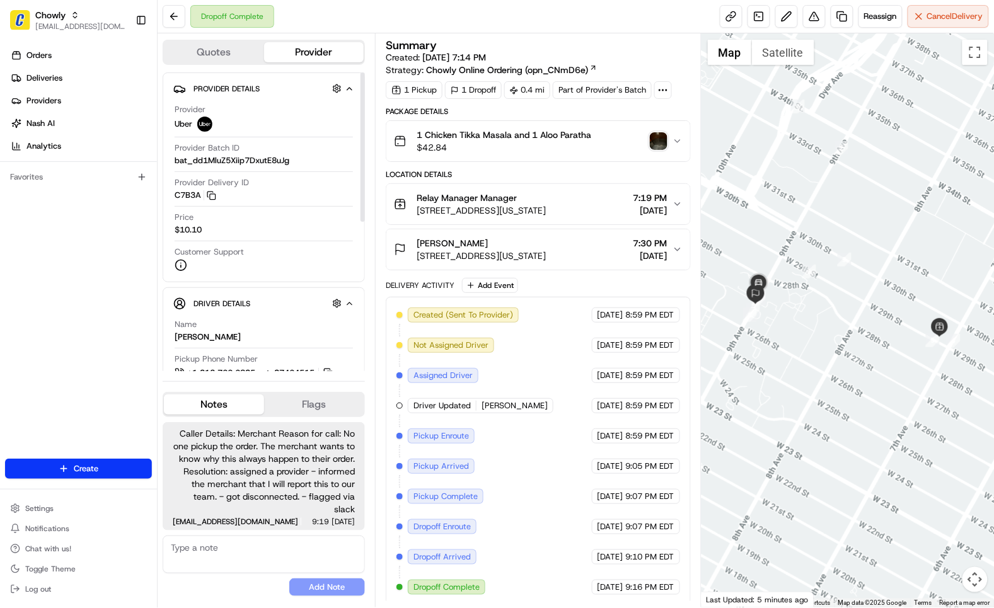
click at [127, 260] on div "Orders Deliveries Providers [PERSON_NAME] Analytics Favorites" at bounding box center [78, 253] width 157 height 426
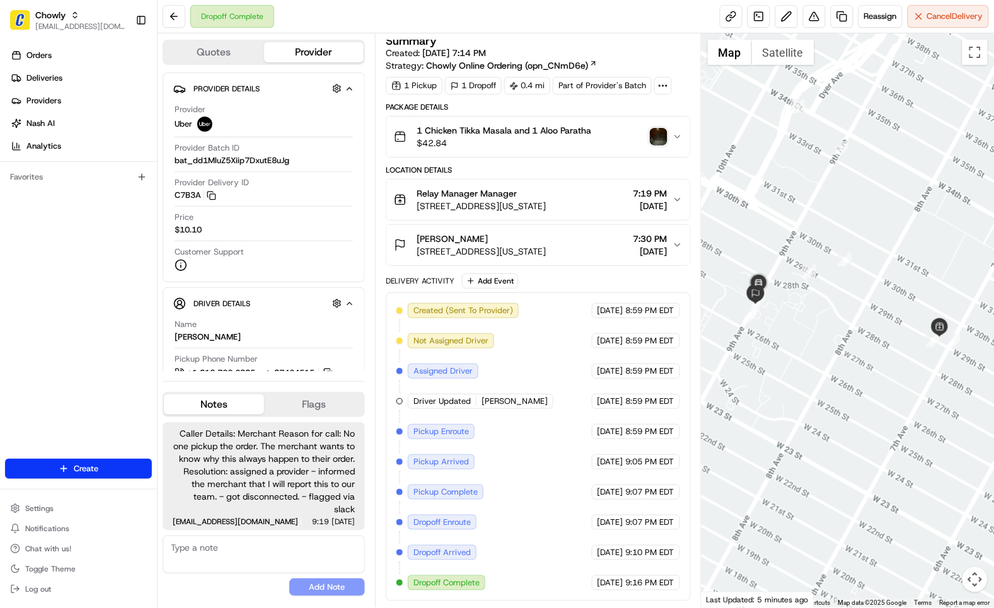
click at [657, 46] on div "Summary Created: 08/24/2025 7:14 PM Strategy: Chowly Online Ordering (opn_CNmD6…" at bounding box center [538, 53] width 305 height 37
click at [655, 137] on img "button" at bounding box center [659, 137] width 18 height 18
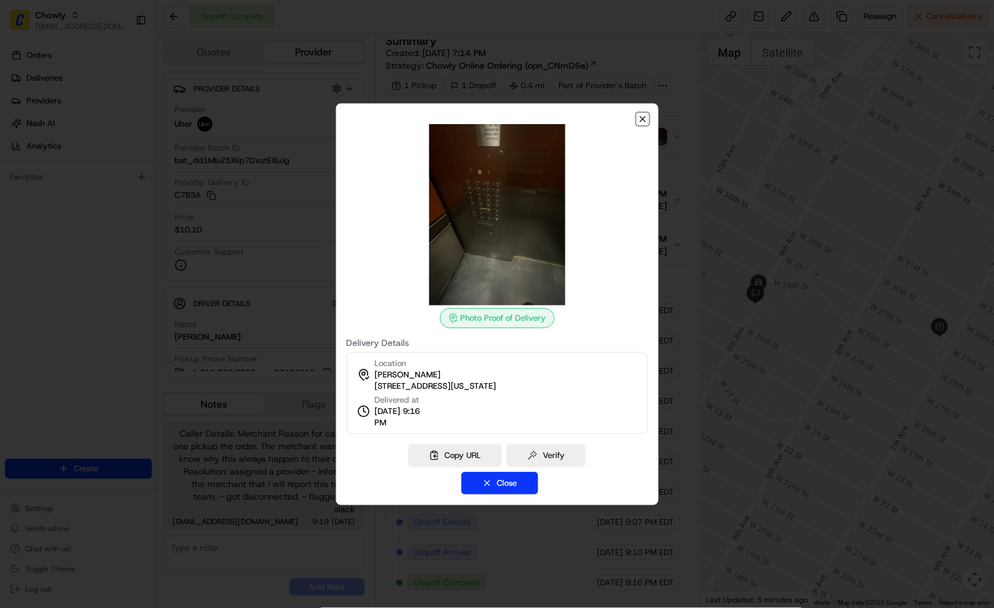
click at [644, 117] on icon "button" at bounding box center [642, 119] width 5 height 5
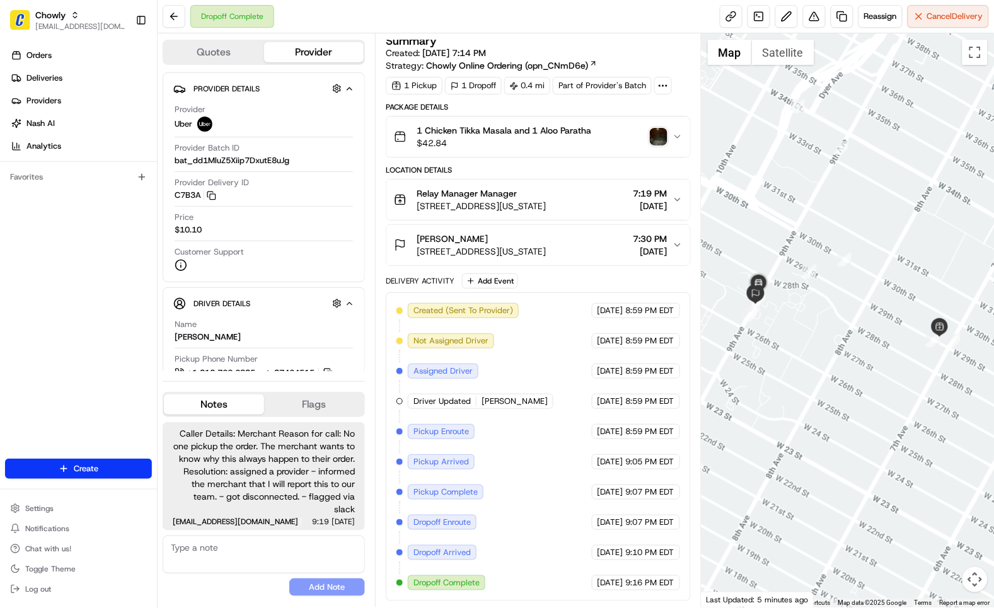
click at [676, 137] on icon "button" at bounding box center [677, 137] width 10 height 10
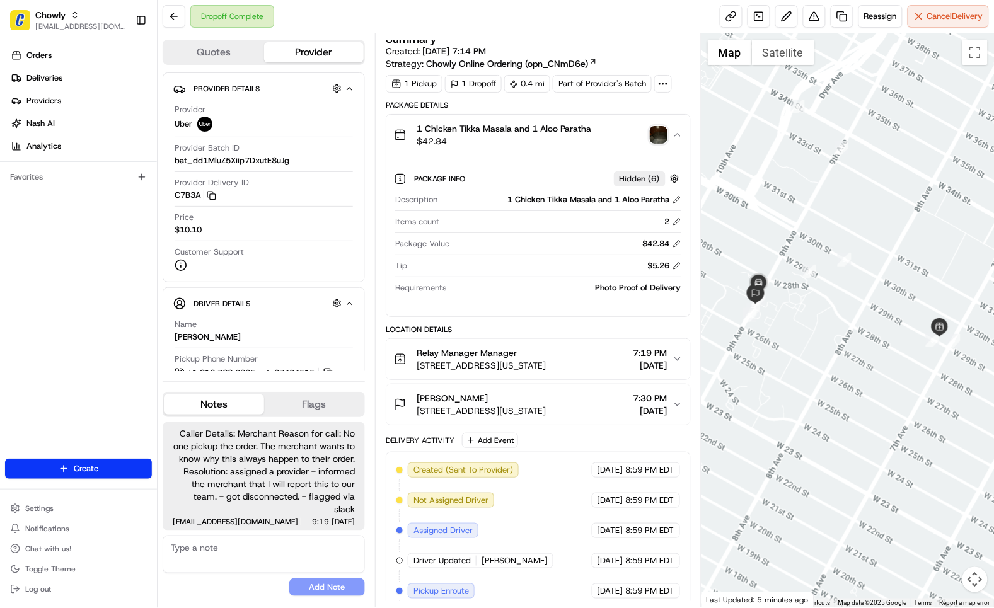
click at [676, 137] on icon "button" at bounding box center [677, 135] width 10 height 10
